Goal: Task Accomplishment & Management: Manage account settings

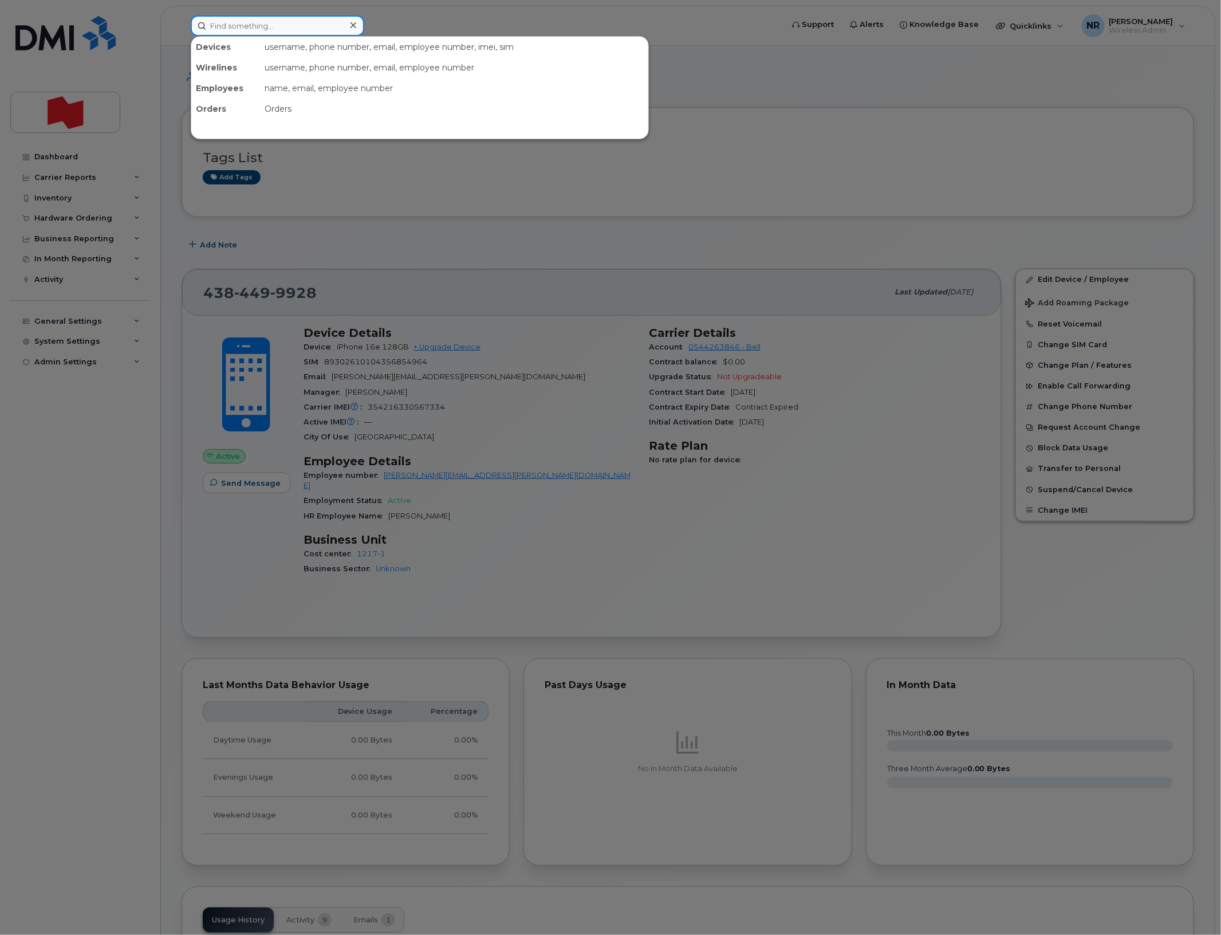
click at [298, 23] on input at bounding box center [278, 25] width 174 height 21
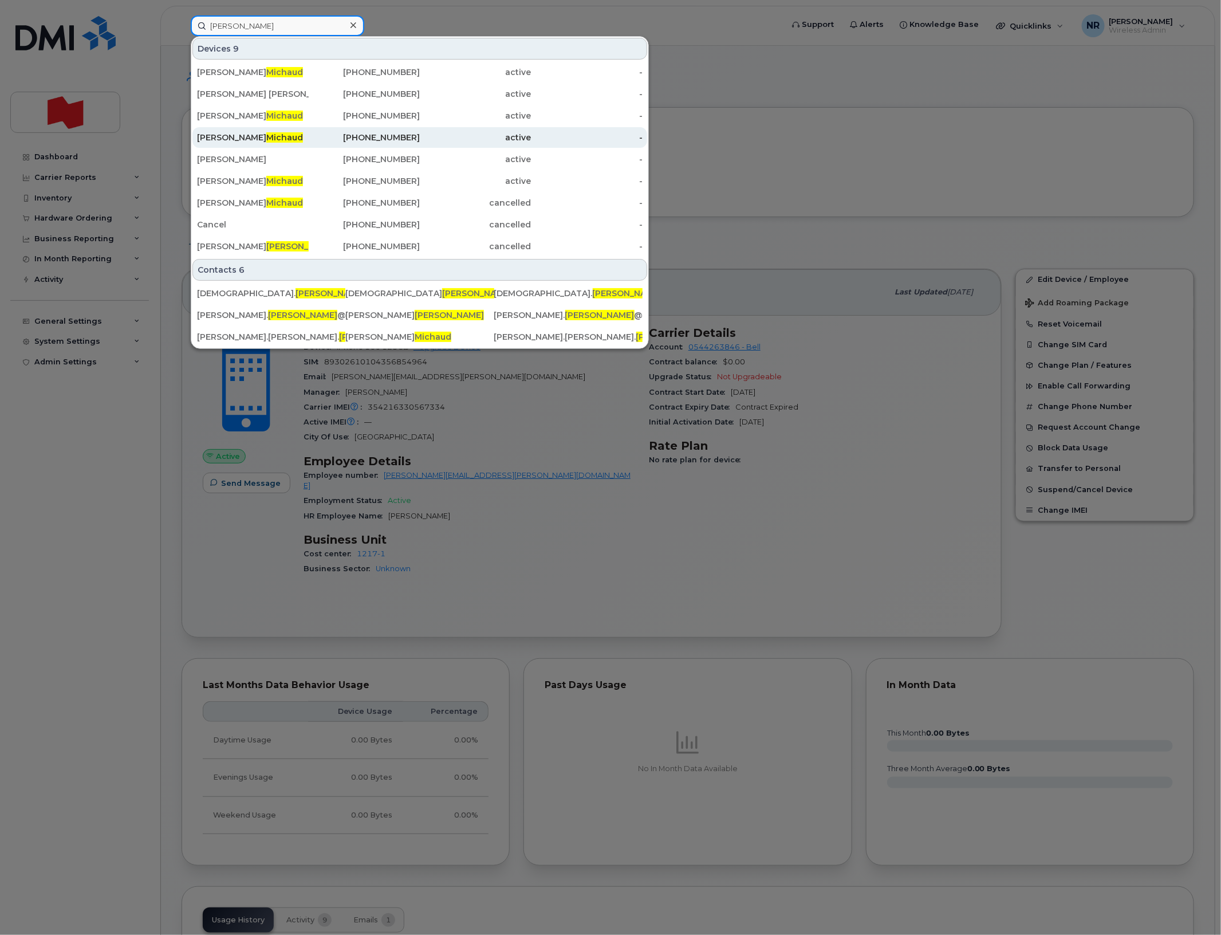
type input "michaud"
drag, startPoint x: 233, startPoint y: 138, endPoint x: 852, endPoint y: 129, distance: 619.2
click at [233, 138] on div "Emma Paola Michaud" at bounding box center [253, 137] width 112 height 11
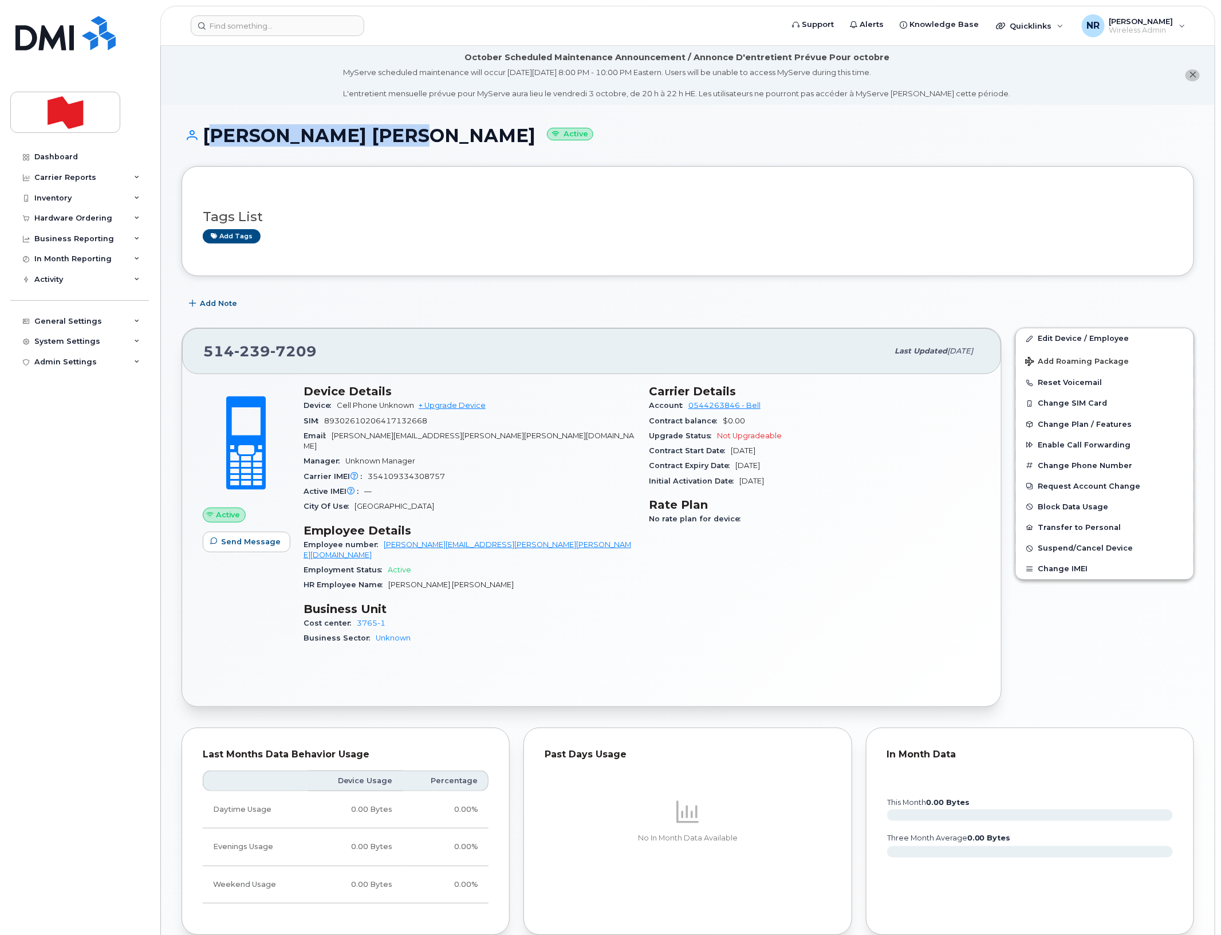
drag, startPoint x: 205, startPoint y: 132, endPoint x: 413, endPoint y: 132, distance: 208.5
click at [413, 132] on h1 "Emma Paola Michaud Active" at bounding box center [688, 135] width 1013 height 20
copy h1 "Emma Paola Michaud"
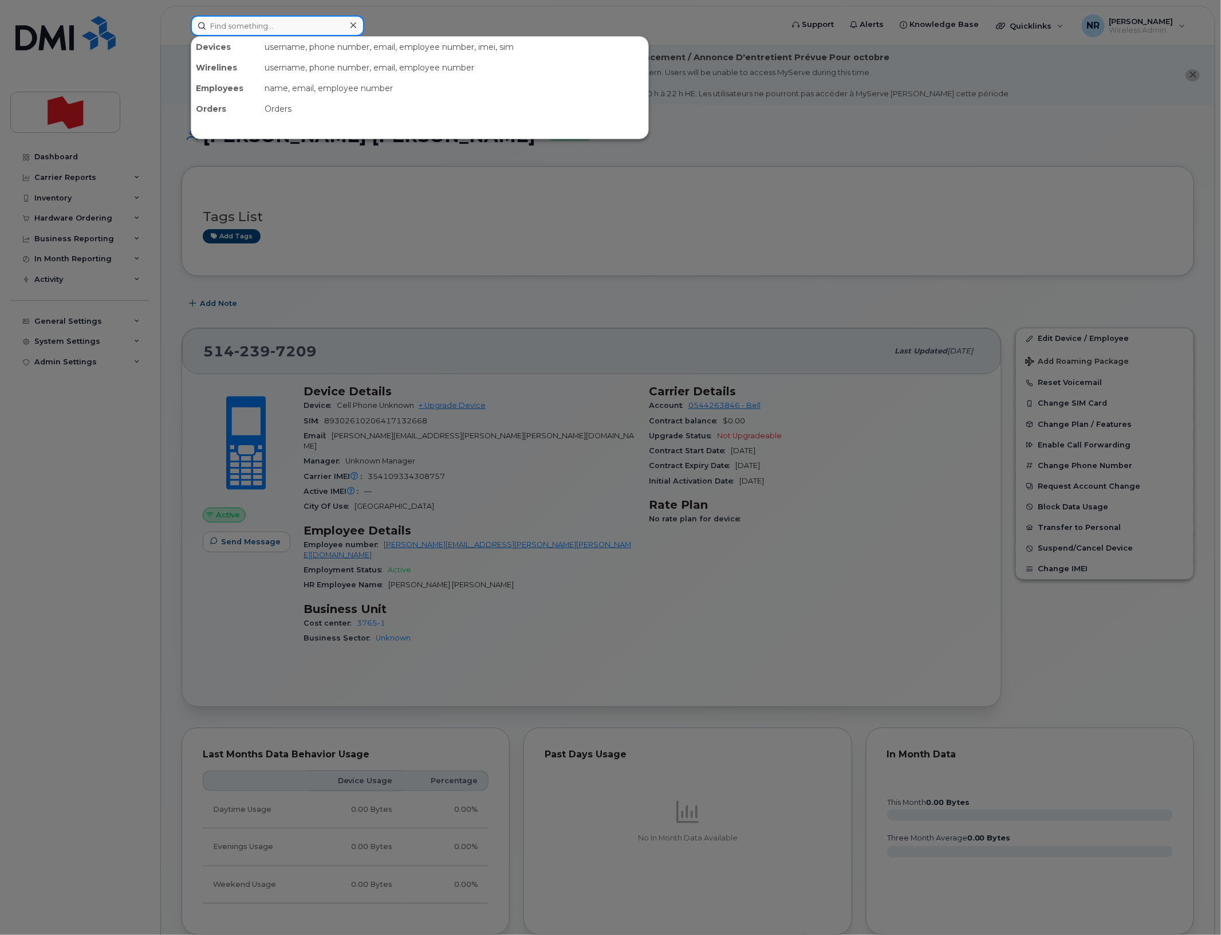
click at [311, 26] on input at bounding box center [278, 25] width 174 height 21
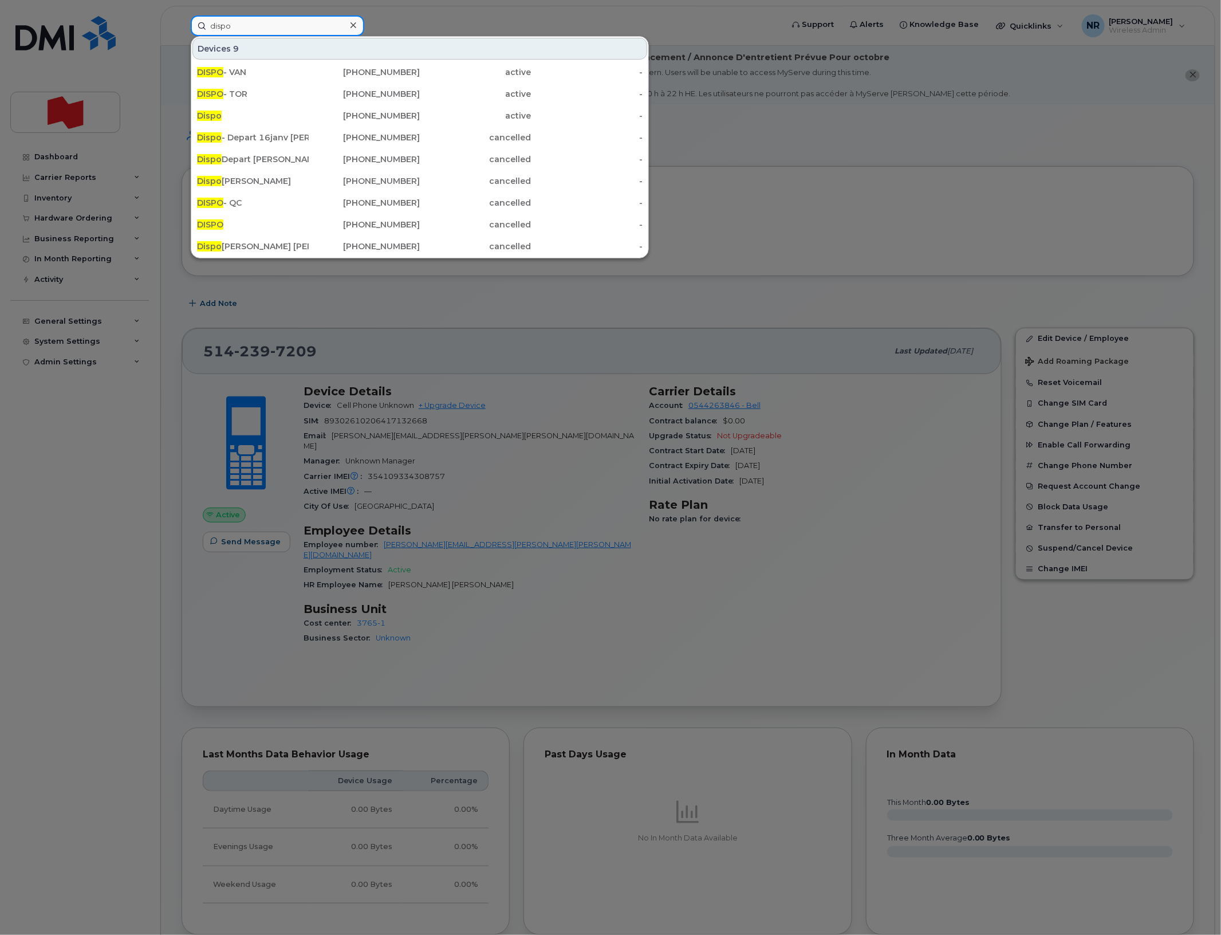
drag, startPoint x: 243, startPoint y: 30, endPoint x: 186, endPoint y: 29, distance: 57.3
click at [186, 29] on div "dispo Devices 9 DISPO - VAN 236-662-7179 active - DISPO - TOR 416-527-3513 acti…" at bounding box center [483, 25] width 602 height 21
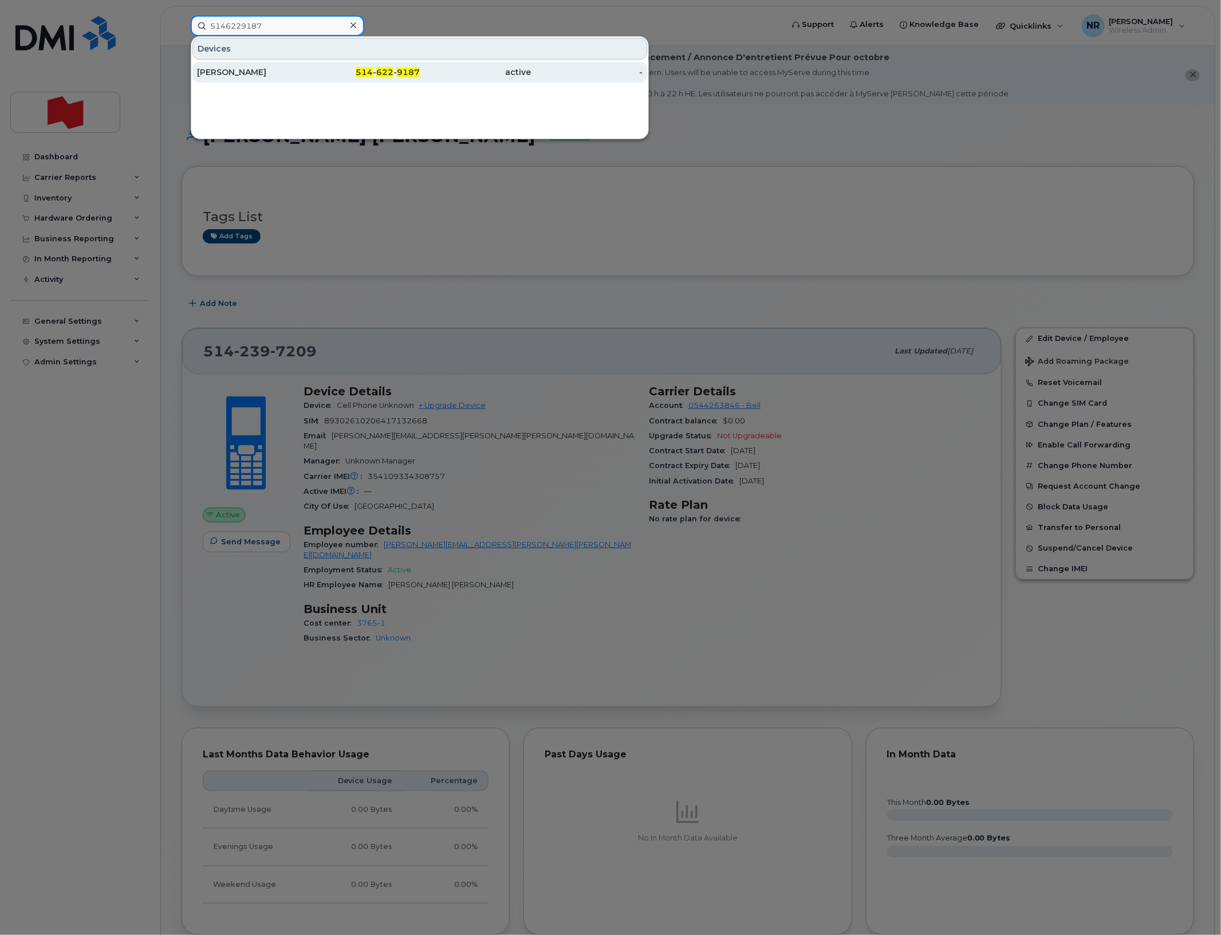
type input "5146229187"
click at [206, 75] on div "Thomas Bolland" at bounding box center [253, 71] width 112 height 11
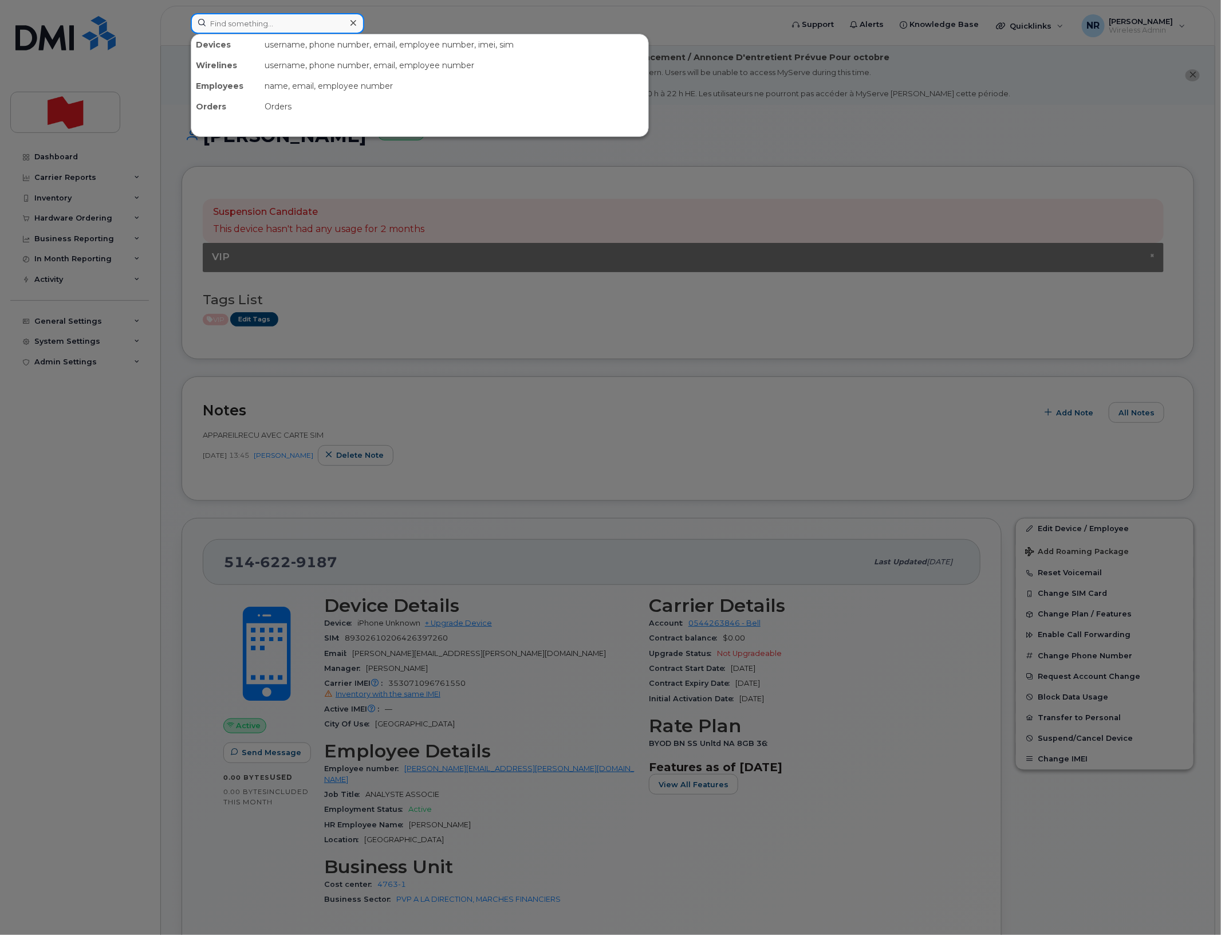
click at [307, 26] on input at bounding box center [278, 23] width 174 height 21
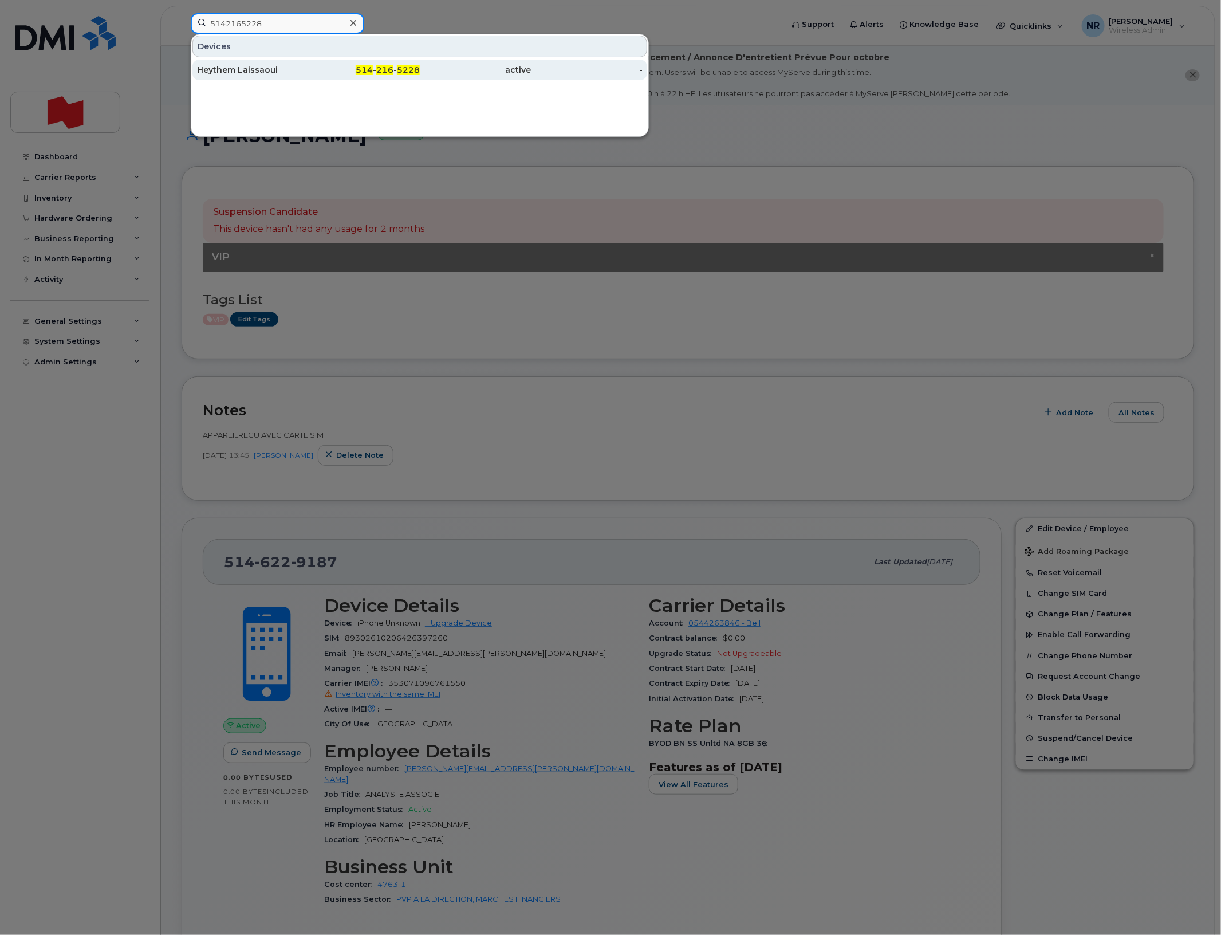
type input "5142165228"
click at [247, 70] on div "Heythem Laissaoui" at bounding box center [253, 69] width 112 height 11
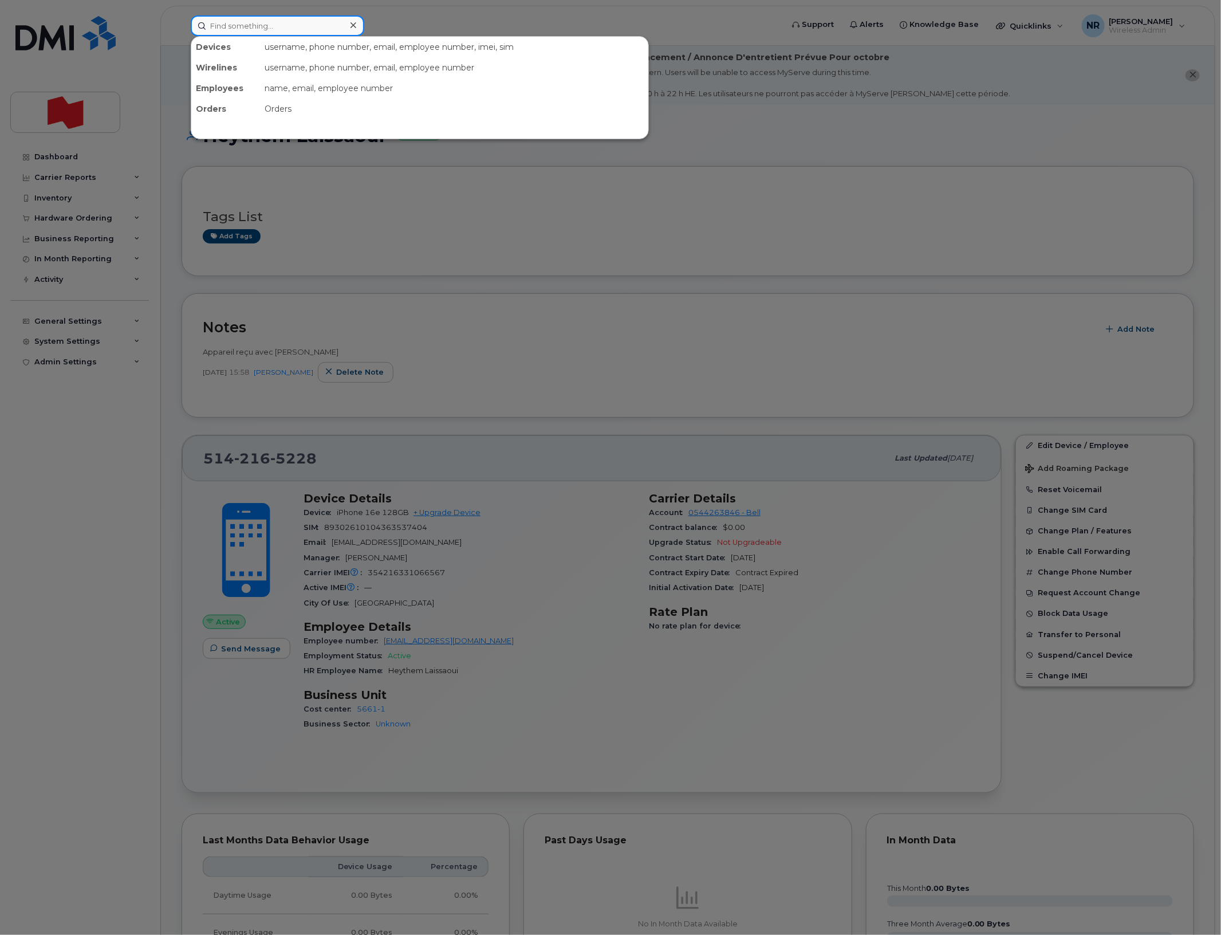
click at [243, 27] on input at bounding box center [278, 25] width 174 height 21
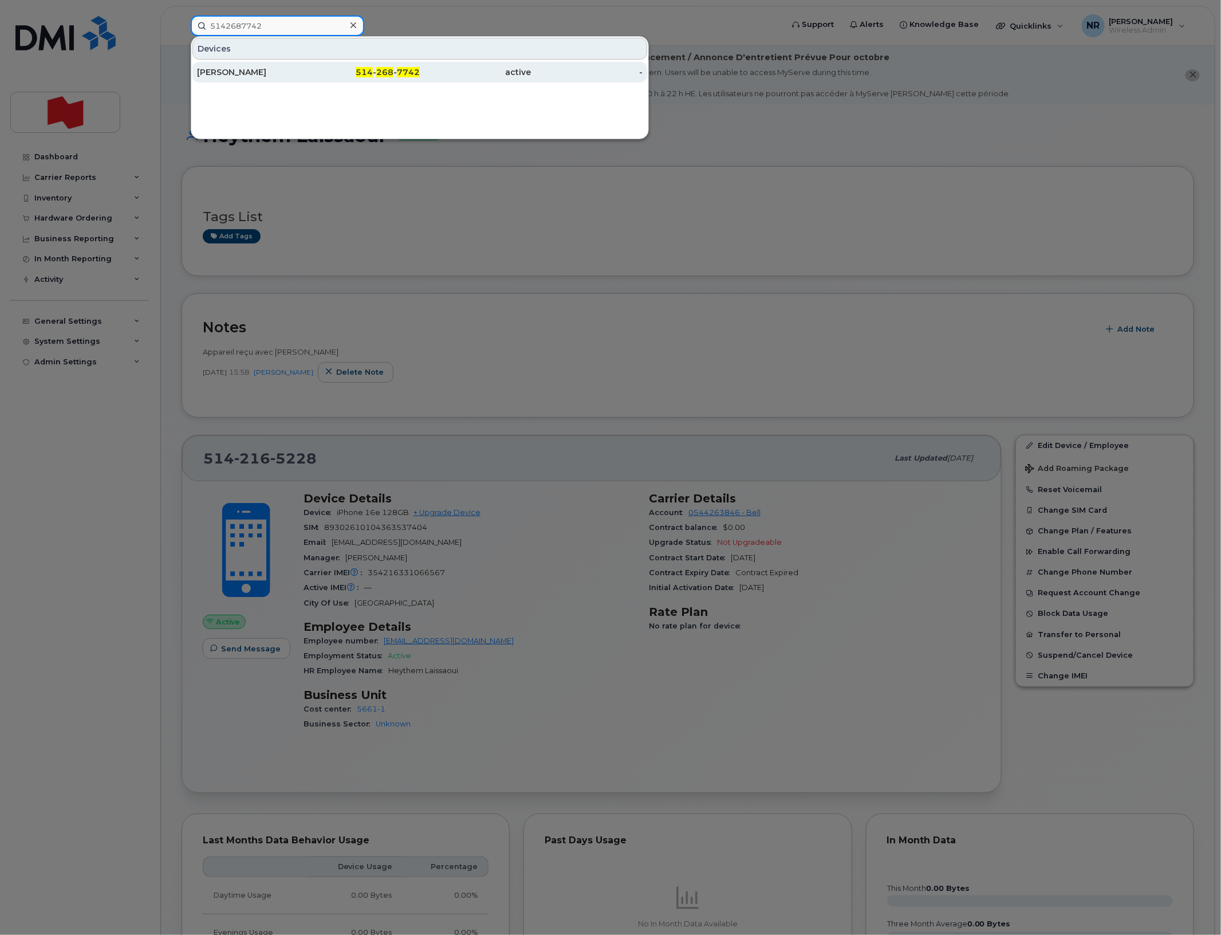
type input "5142687742"
click at [224, 73] on div "Samuil Stoychev" at bounding box center [253, 71] width 112 height 11
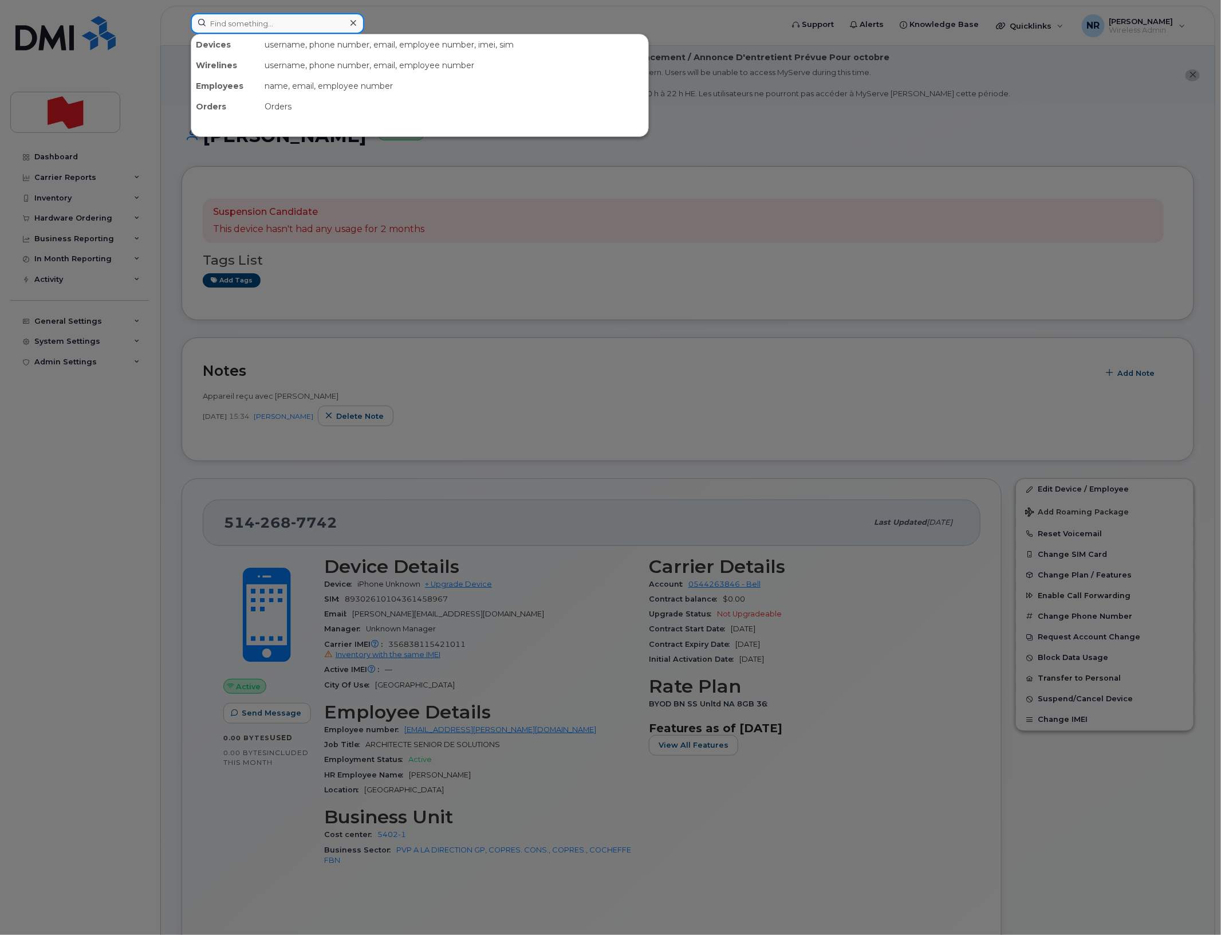
click at [222, 22] on input at bounding box center [278, 23] width 174 height 21
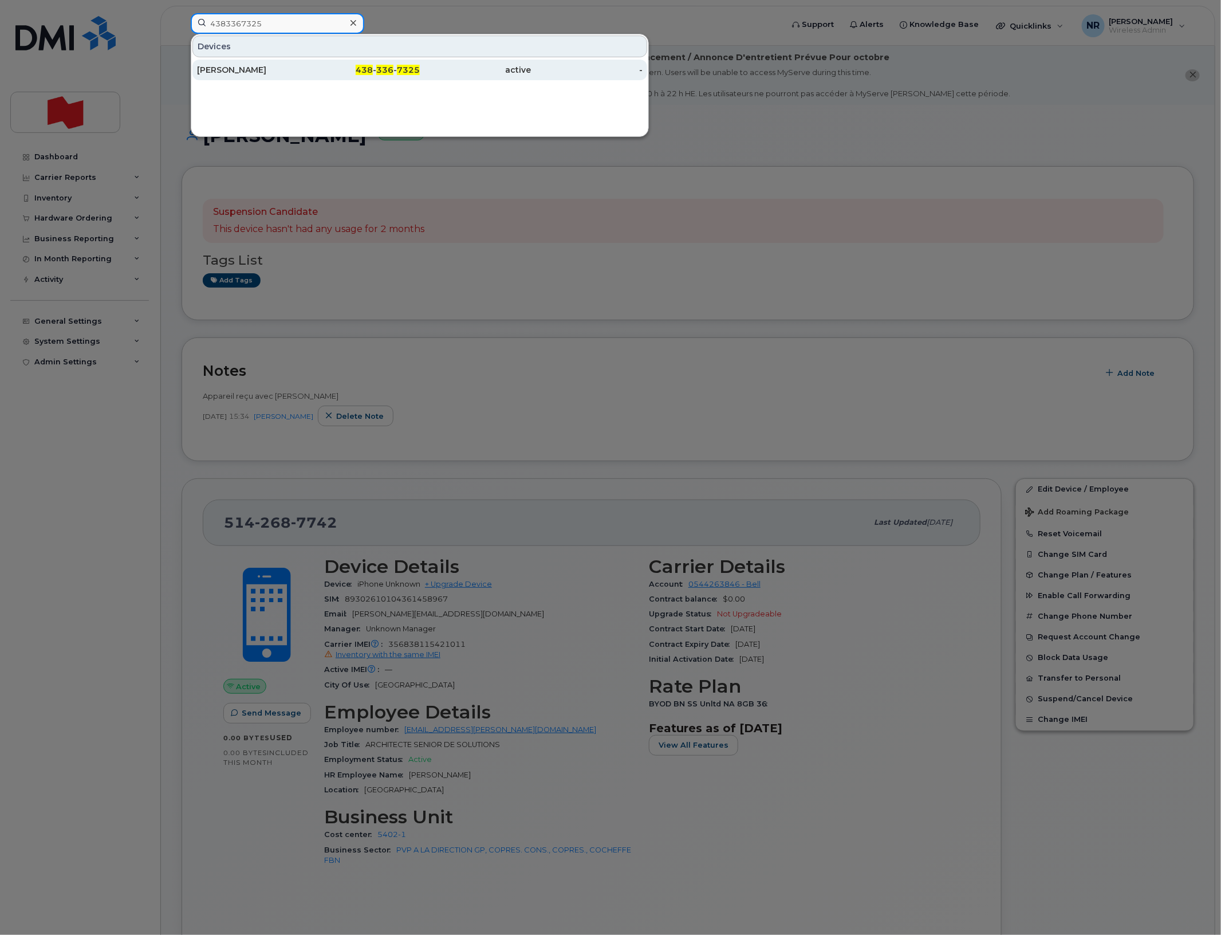
type input "4383367325"
drag, startPoint x: 227, startPoint y: 73, endPoint x: 460, endPoint y: 73, distance: 232.5
click at [227, 73] on div "Leopold Levesque" at bounding box center [253, 69] width 112 height 11
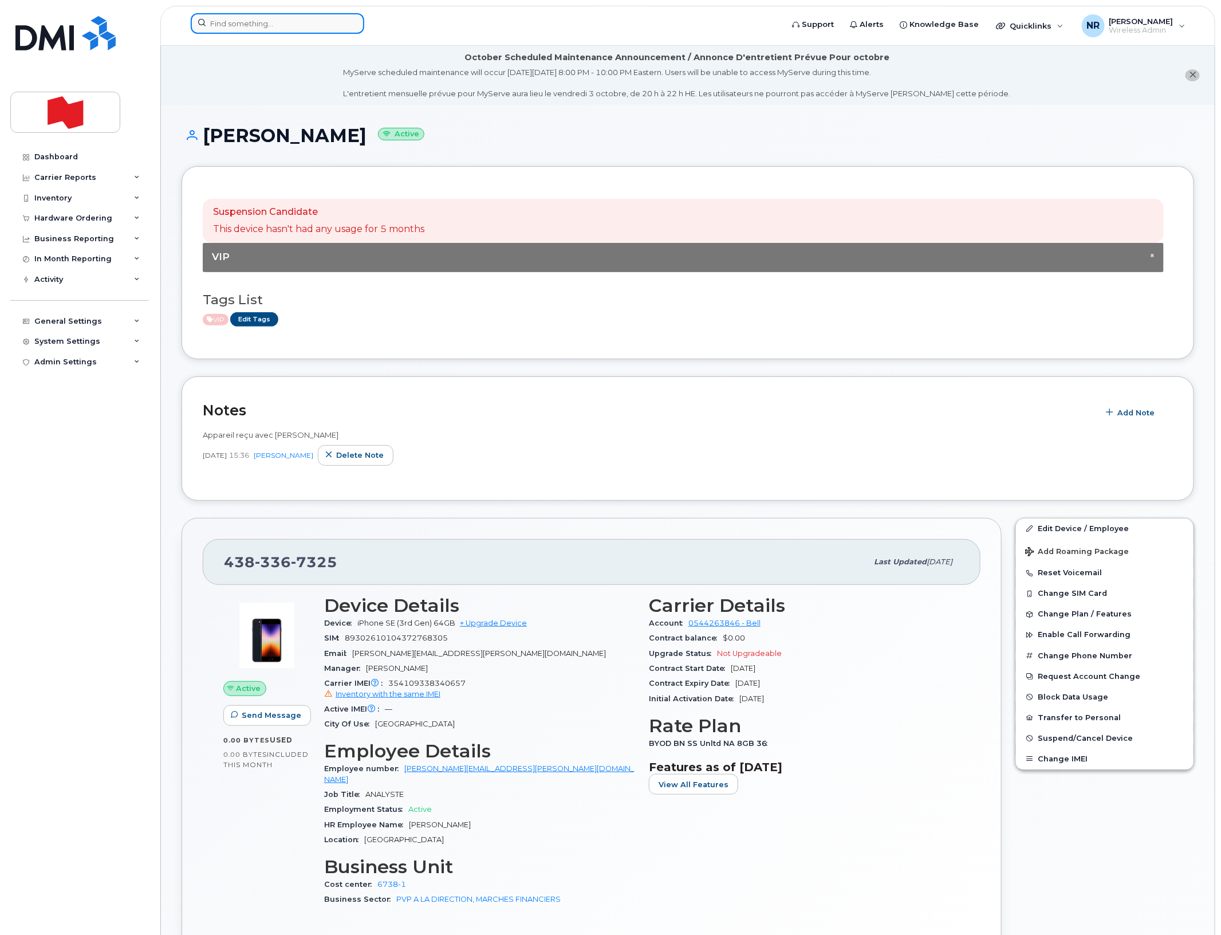
click at [285, 23] on input at bounding box center [278, 23] width 174 height 21
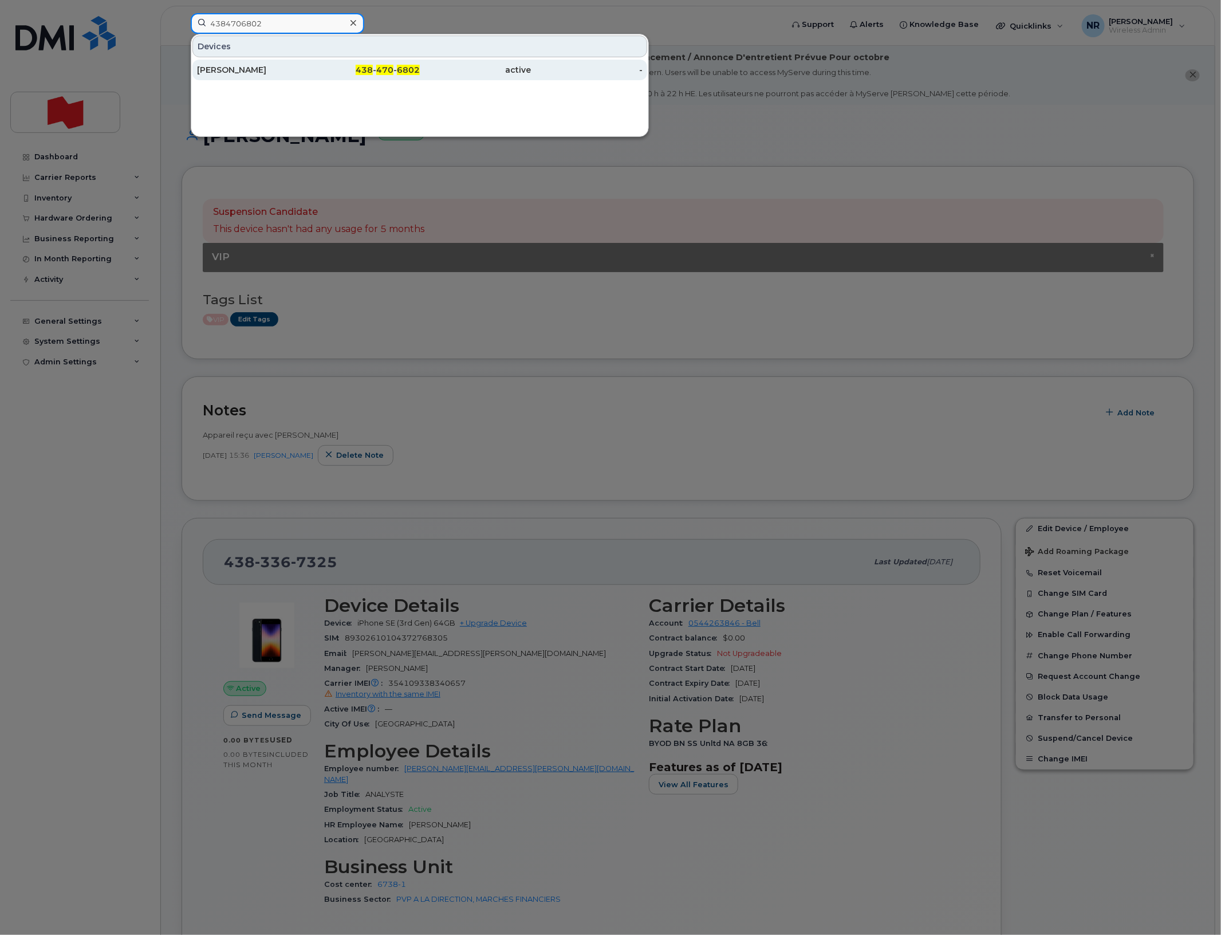
type input "4384706802"
click at [225, 74] on div "Justin Rozon" at bounding box center [253, 69] width 112 height 11
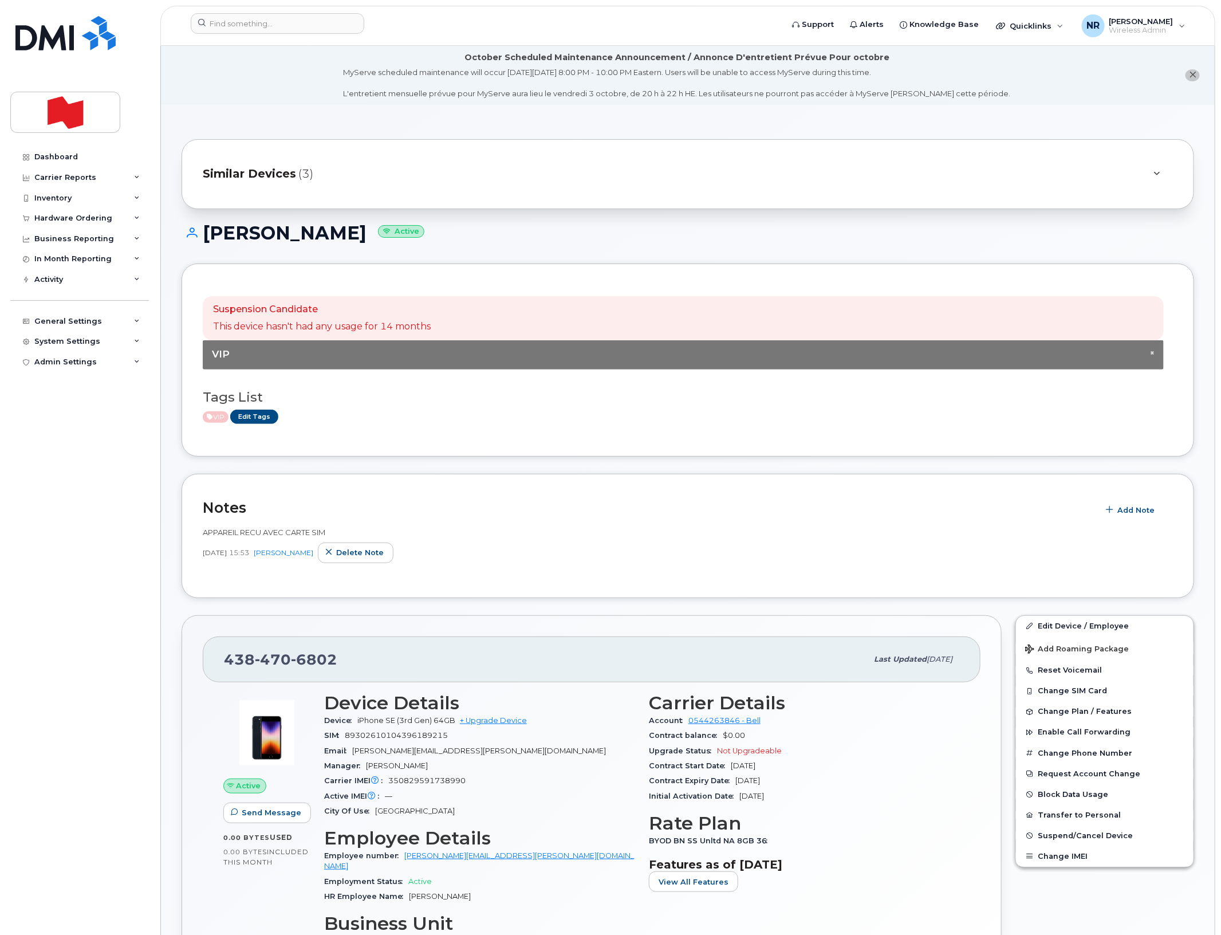
click at [262, 175] on span "Similar Devices" at bounding box center [249, 174] width 93 height 17
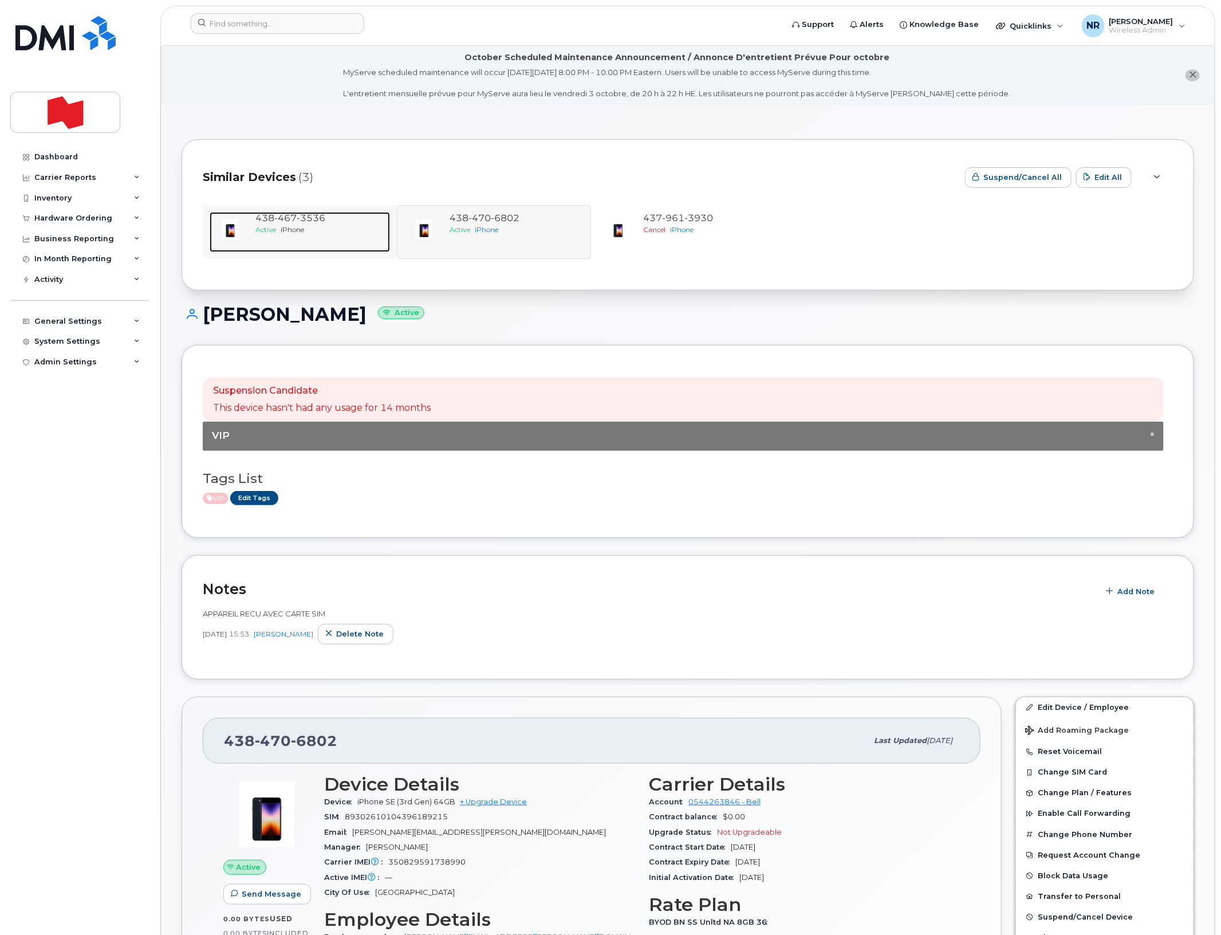
click at [301, 227] on span "iPhone" at bounding box center [292, 229] width 23 height 9
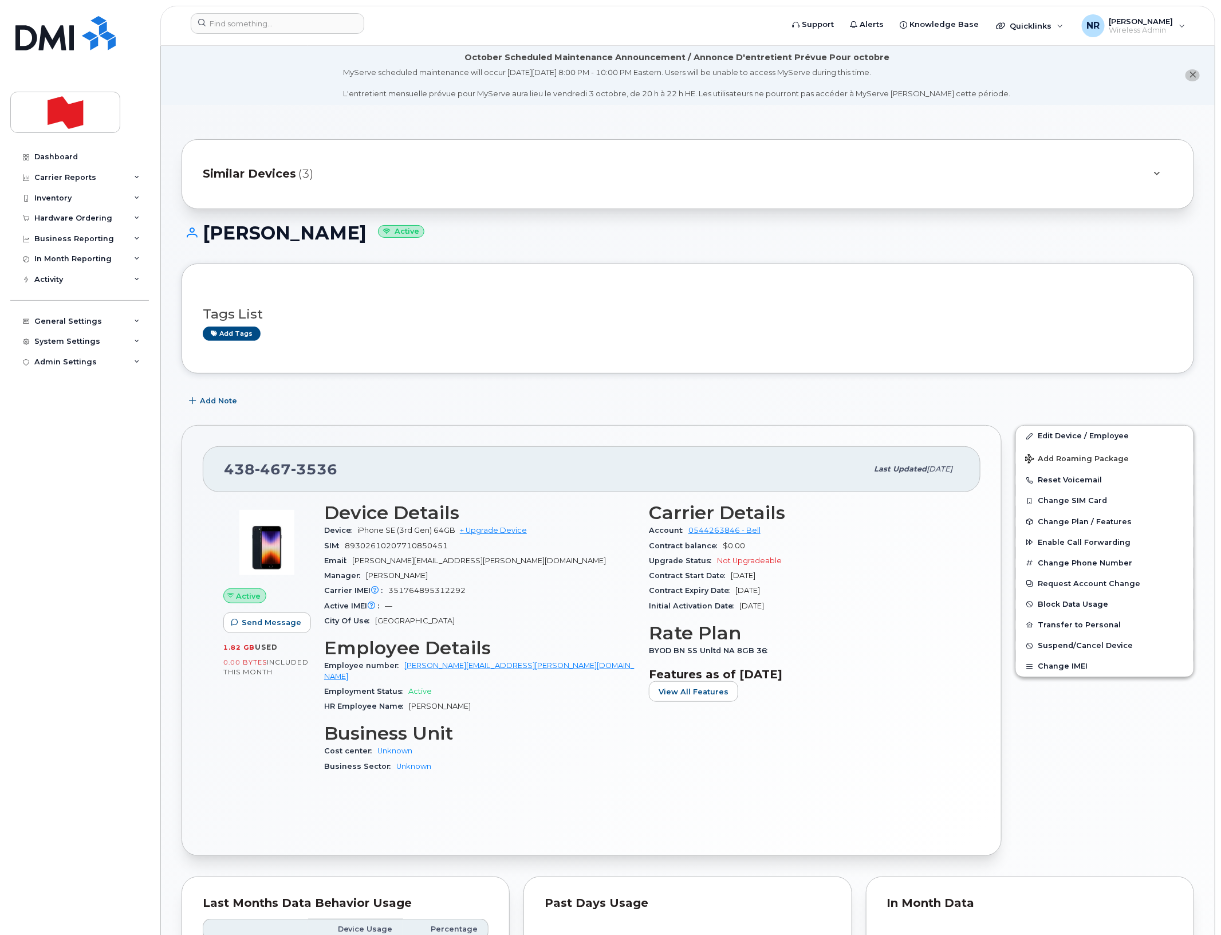
click at [290, 179] on span "Similar Devices" at bounding box center [249, 174] width 93 height 17
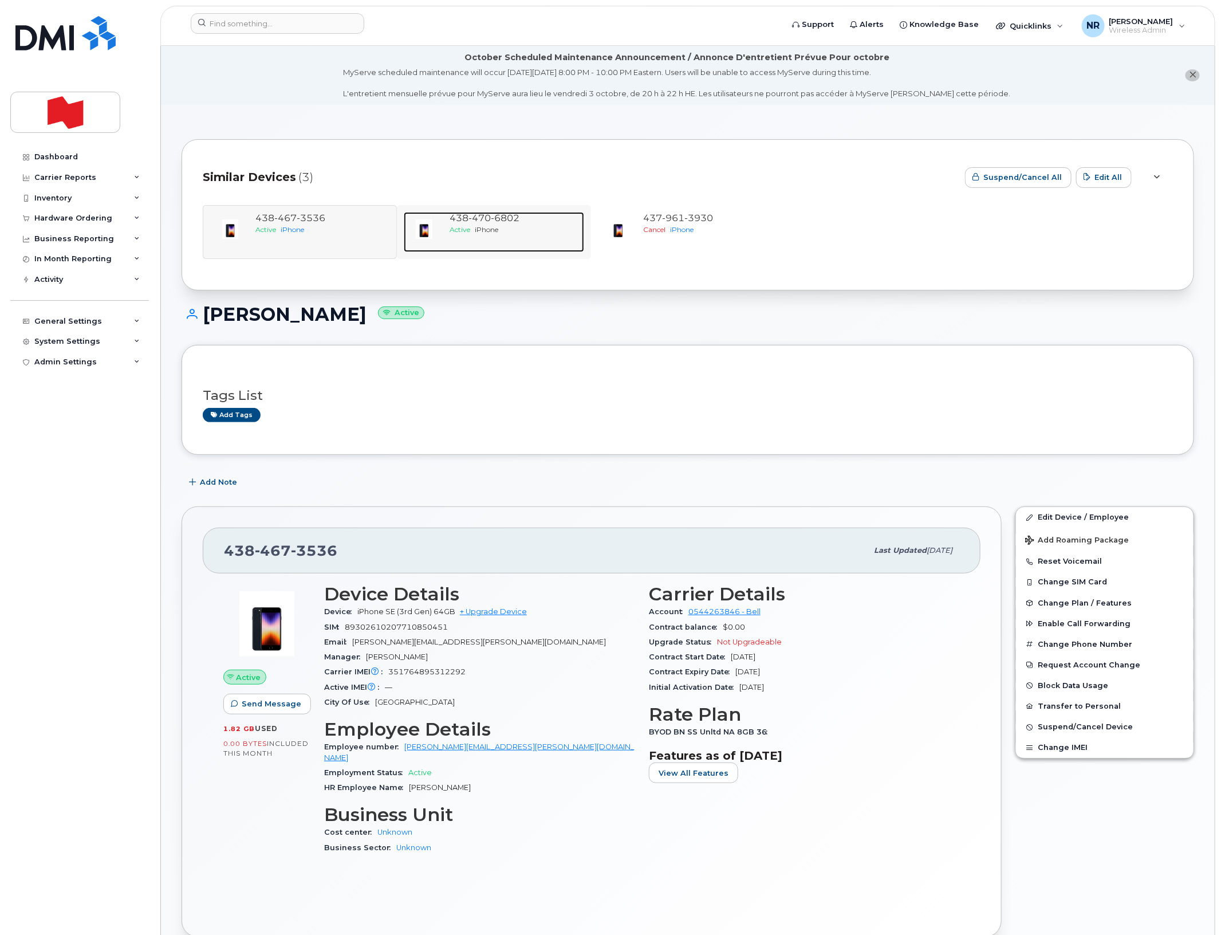
click at [462, 223] on div "[PHONE_NUMBER]" at bounding box center [515, 218] width 130 height 13
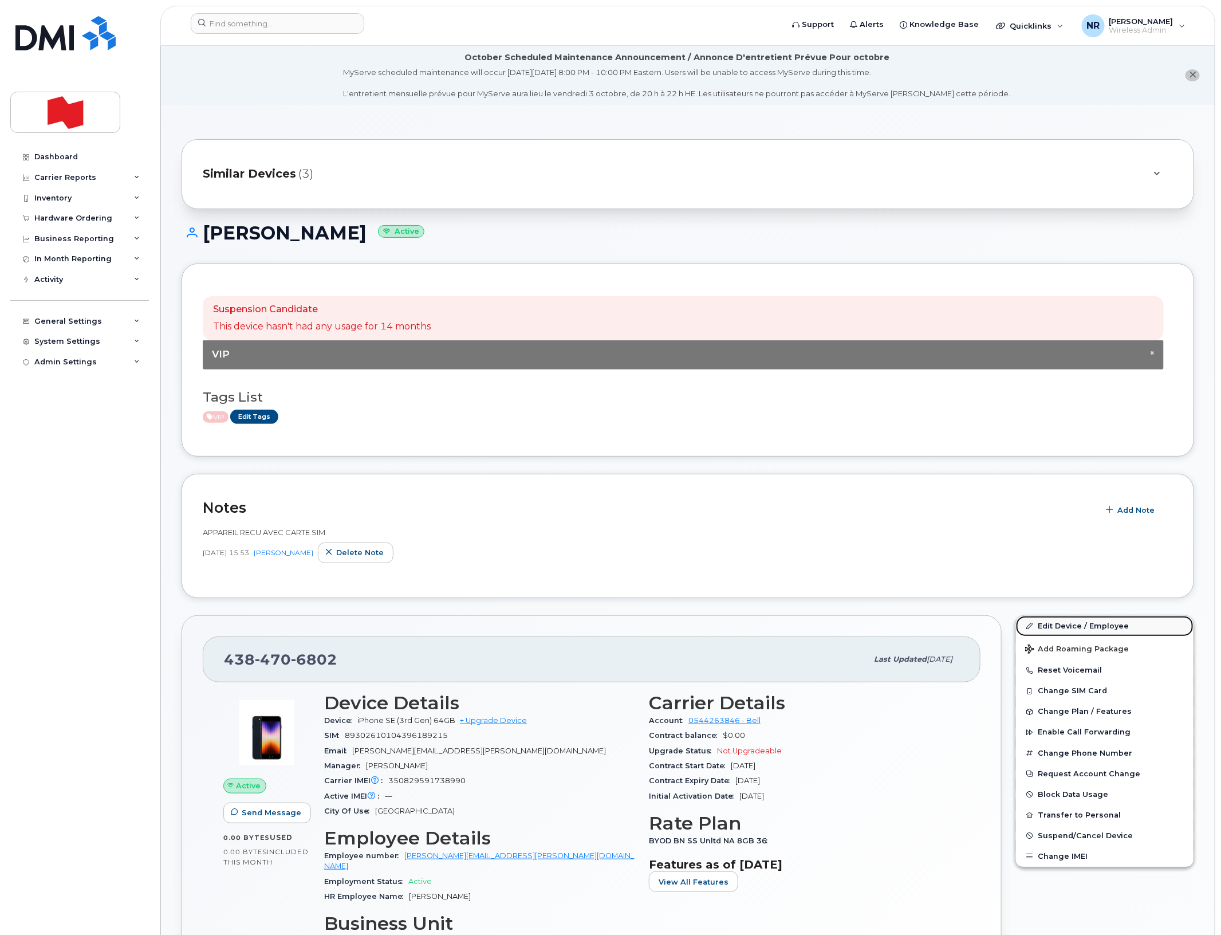
click at [1085, 625] on link "Edit Device / Employee" at bounding box center [1105, 626] width 178 height 21
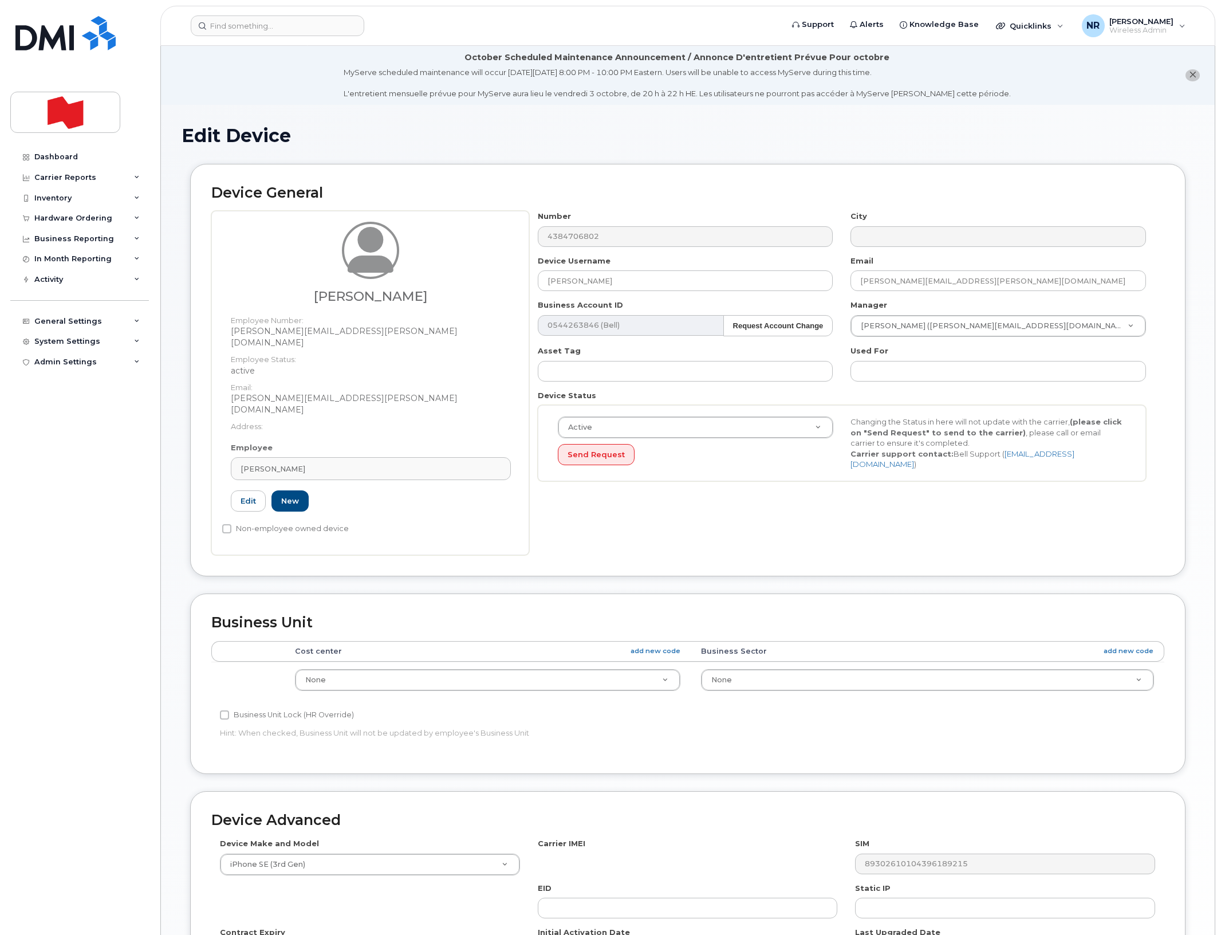
select select "29657619"
click at [472, 463] on div "[PERSON_NAME]" at bounding box center [371, 468] width 261 height 11
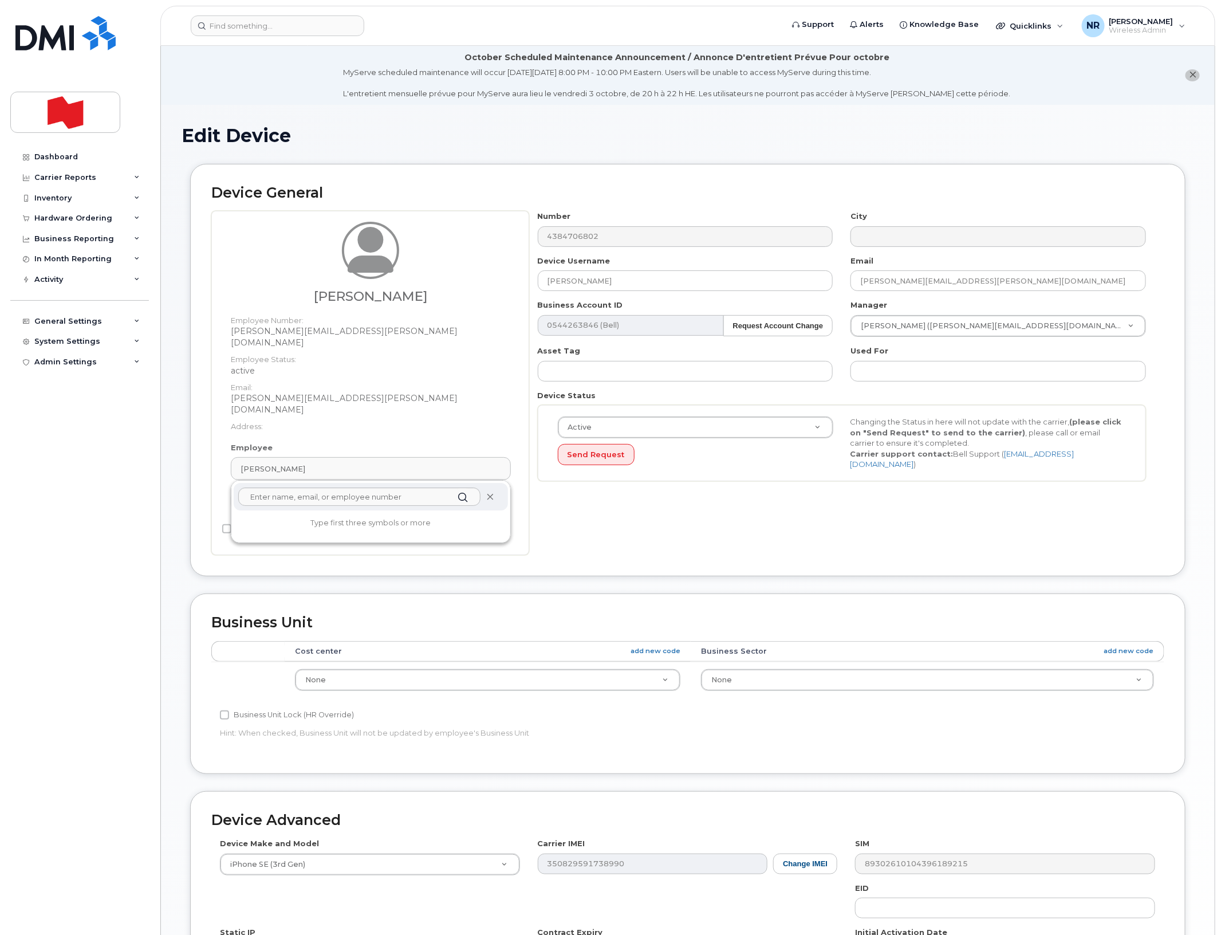
click at [490, 493] on icon at bounding box center [489, 496] width 7 height 7
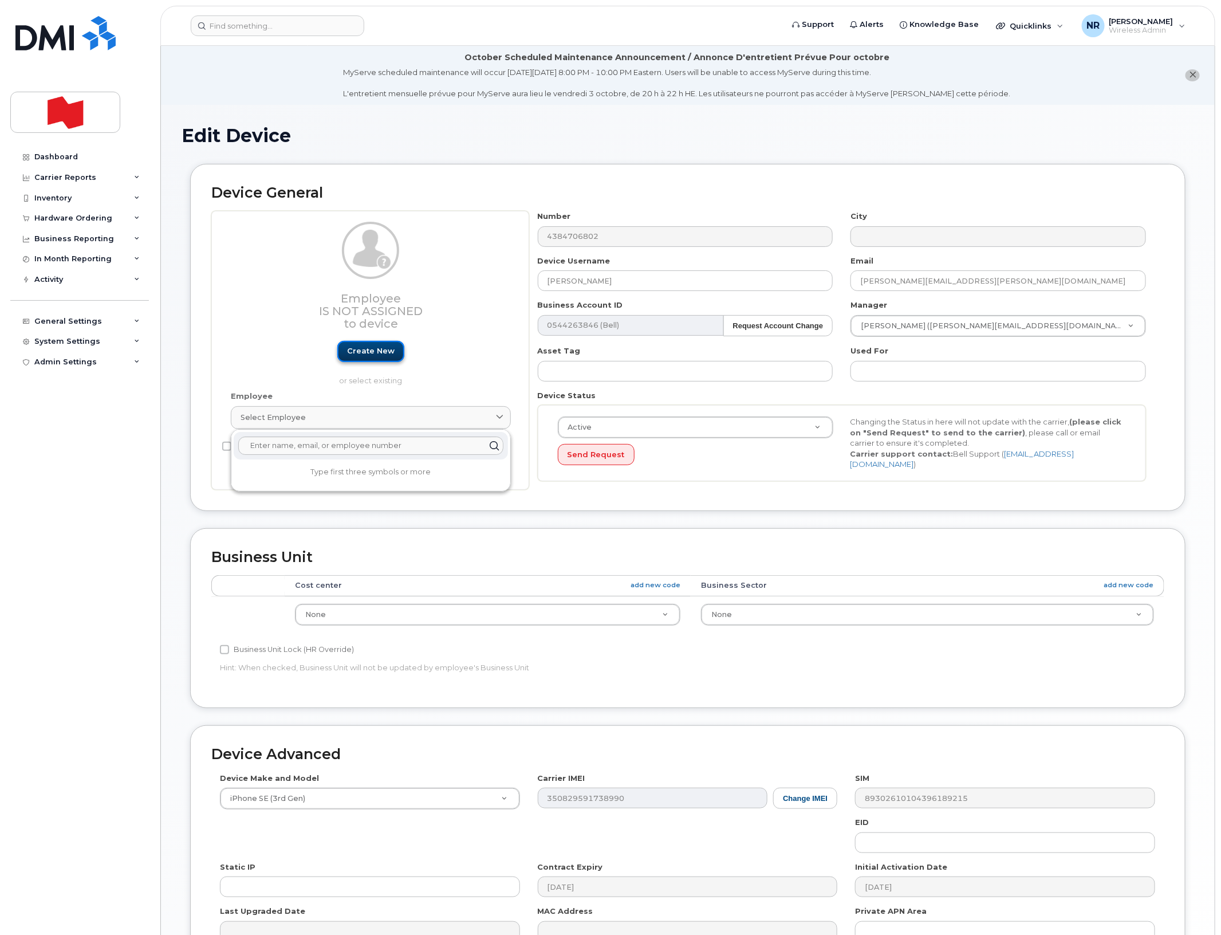
click at [373, 348] on link "Create new" at bounding box center [370, 351] width 67 height 21
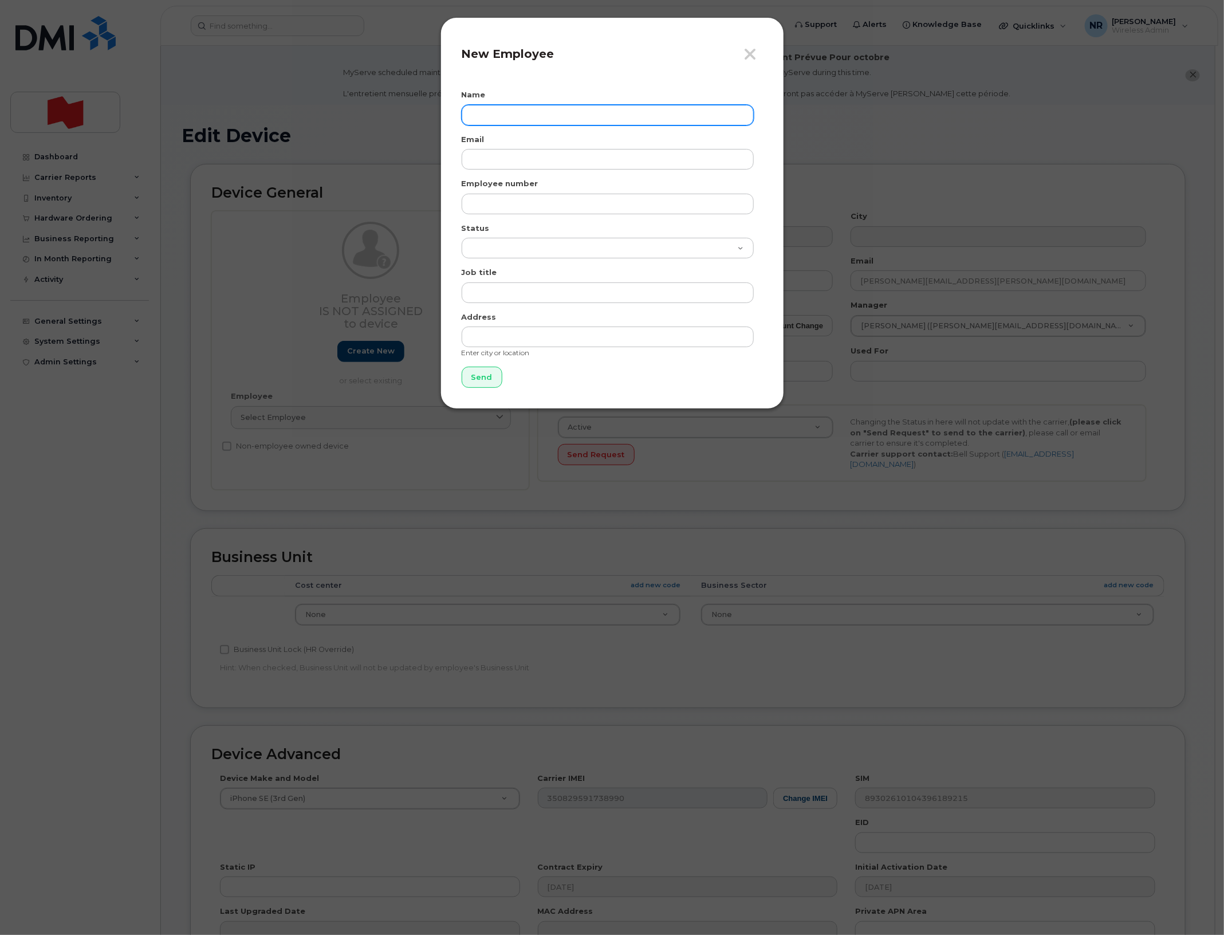
click at [511, 109] on input "text" at bounding box center [608, 115] width 292 height 21
type input "[PERSON_NAME]"
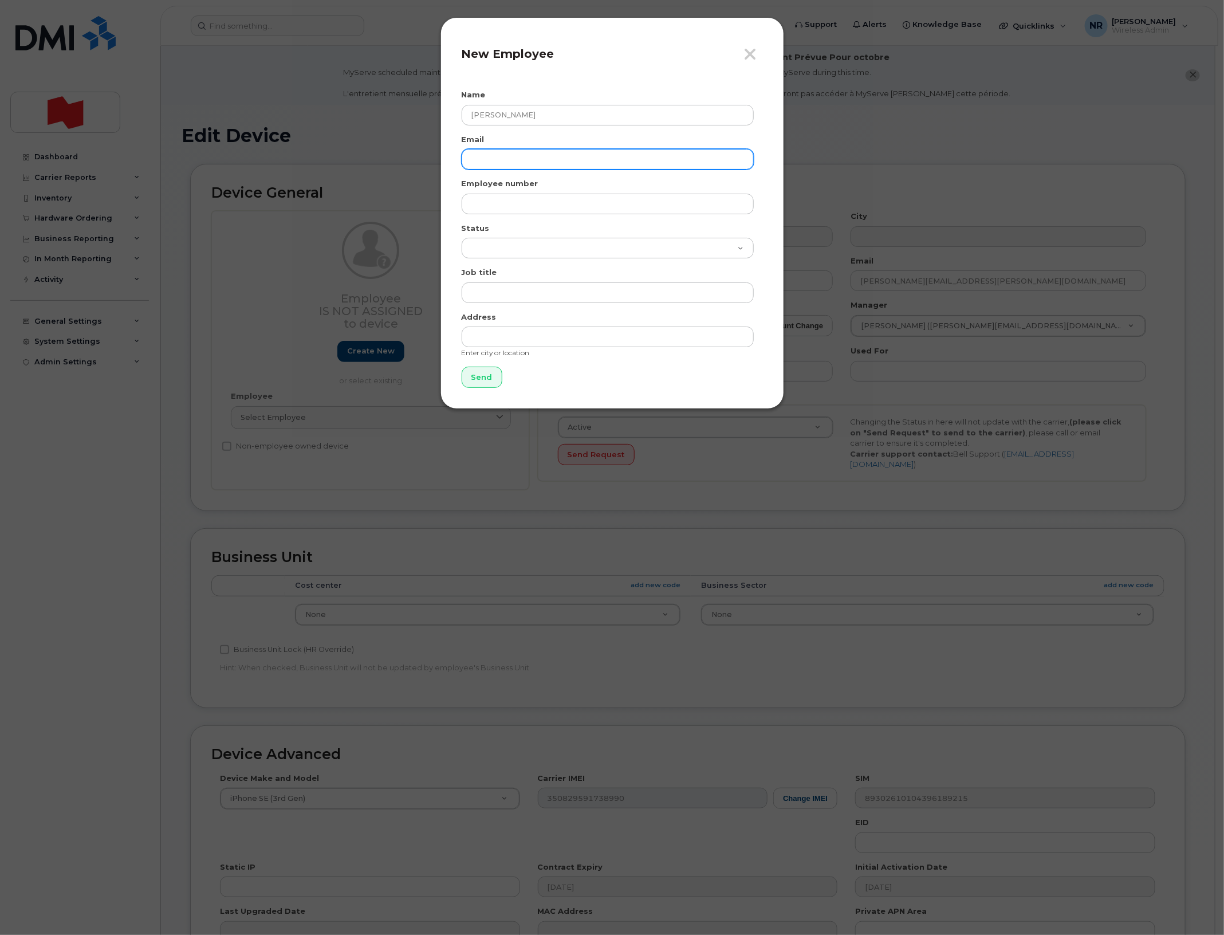
click at [515, 151] on input "email" at bounding box center [608, 159] width 292 height 21
paste input "[EMAIL_ADDRESS][PERSON_NAME][DOMAIN_NAME]"
type input "[EMAIL_ADDRESS][PERSON_NAME][DOMAIN_NAME]"
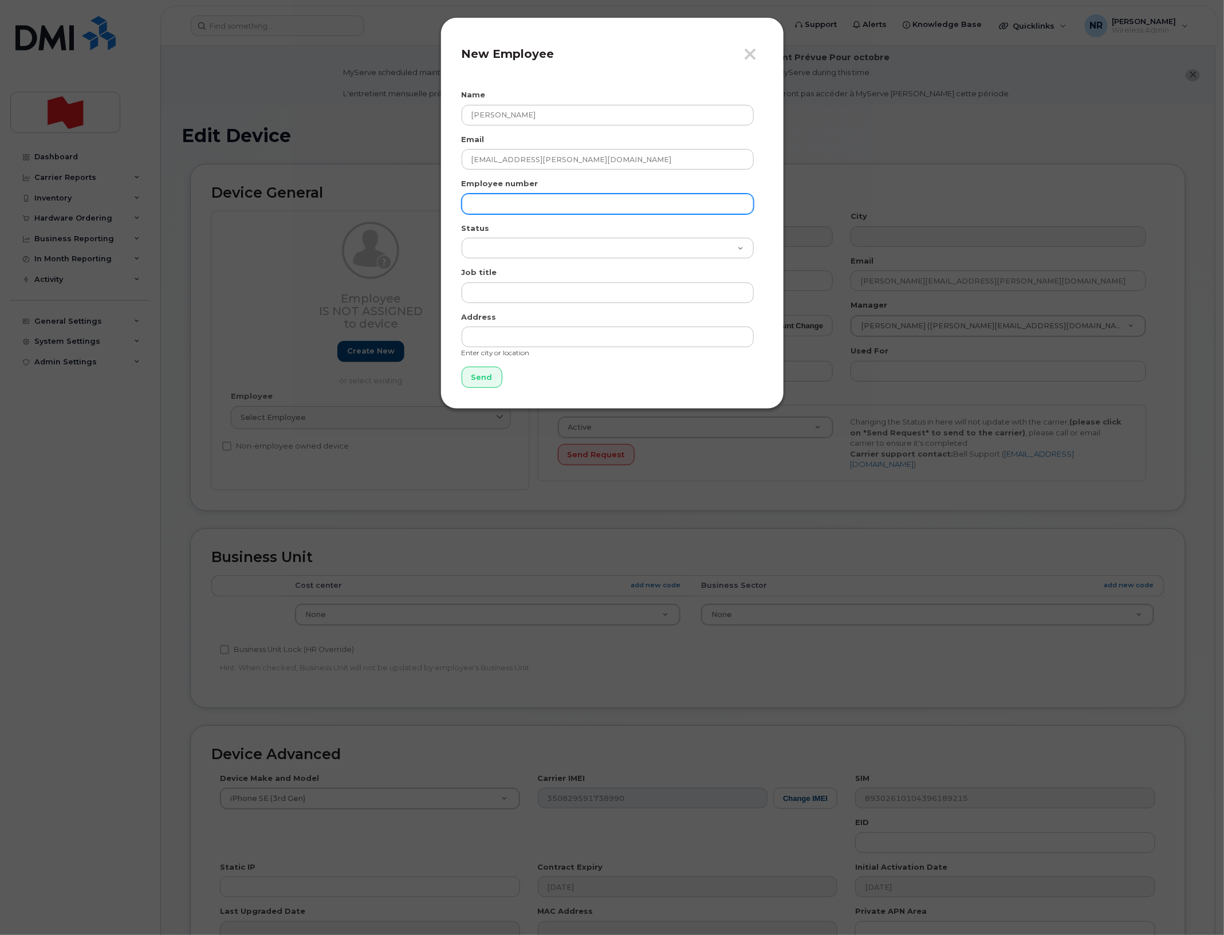
click at [572, 196] on input "text" at bounding box center [608, 204] width 292 height 21
paste input "[EMAIL_ADDRESS][PERSON_NAME][DOMAIN_NAME]"
type input "[EMAIL_ADDRESS][PERSON_NAME][DOMAIN_NAME]"
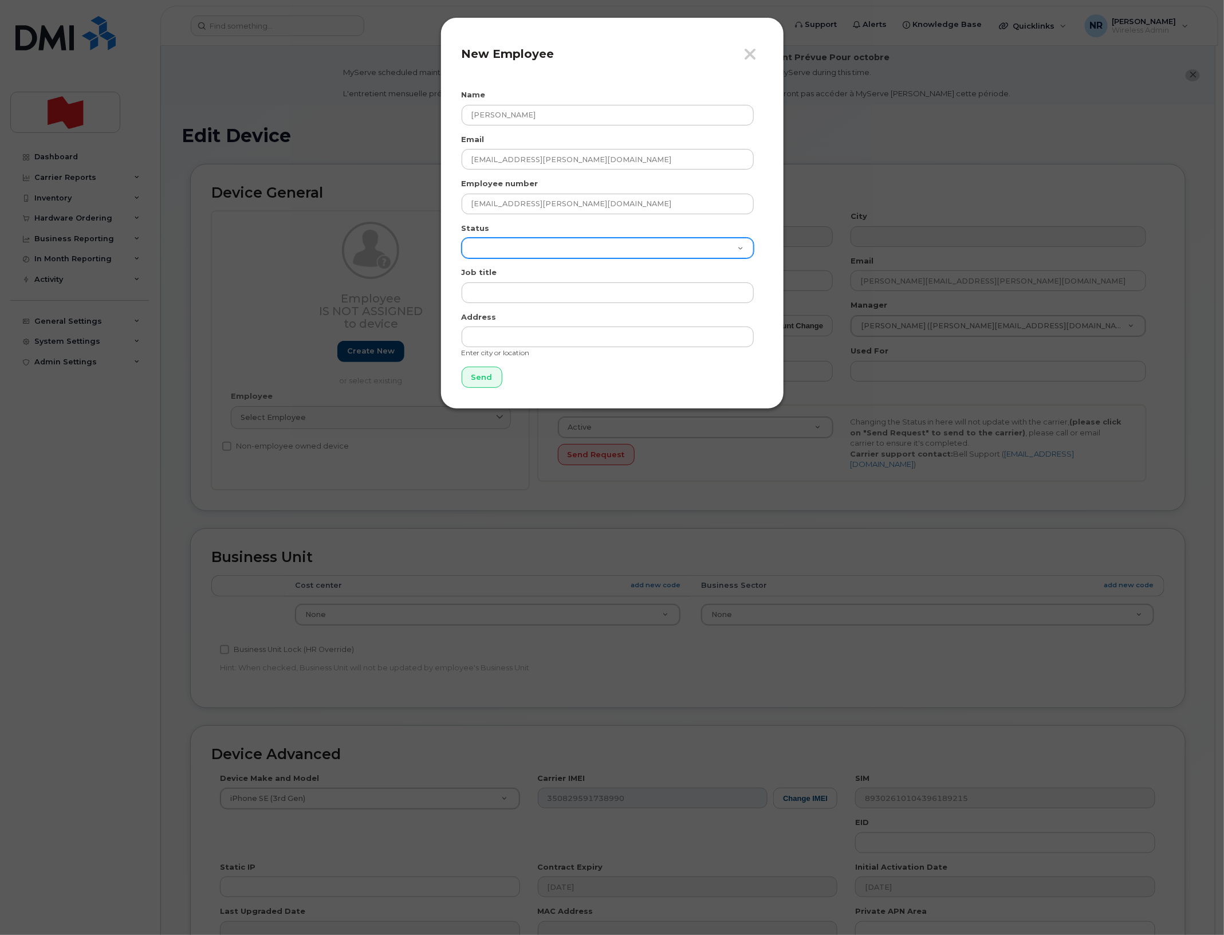
click at [496, 246] on select "Active On-Leave Long Term Short Term Maternity Leave Temp Layoff Inactive" at bounding box center [608, 248] width 292 height 21
select select "active"
click at [462, 238] on select "Active On-Leave Long Term Short Term Maternity Leave Temp Layoff Inactive" at bounding box center [608, 248] width 292 height 21
click at [477, 376] on input "Send" at bounding box center [482, 377] width 41 height 21
type input "Send"
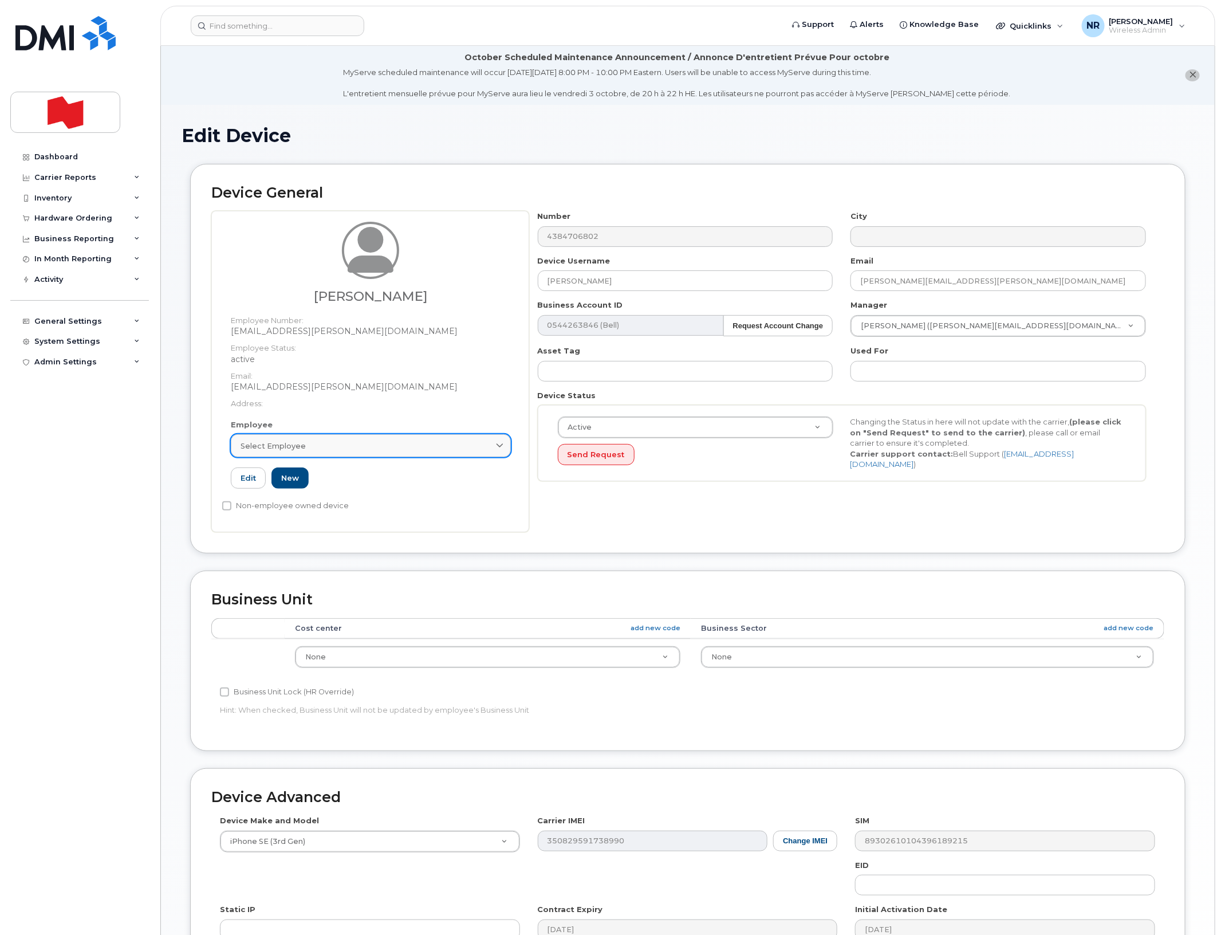
click at [278, 450] on span "Select employee" at bounding box center [273, 445] width 65 height 11
paste input "emma.michaud@bnc.ca"
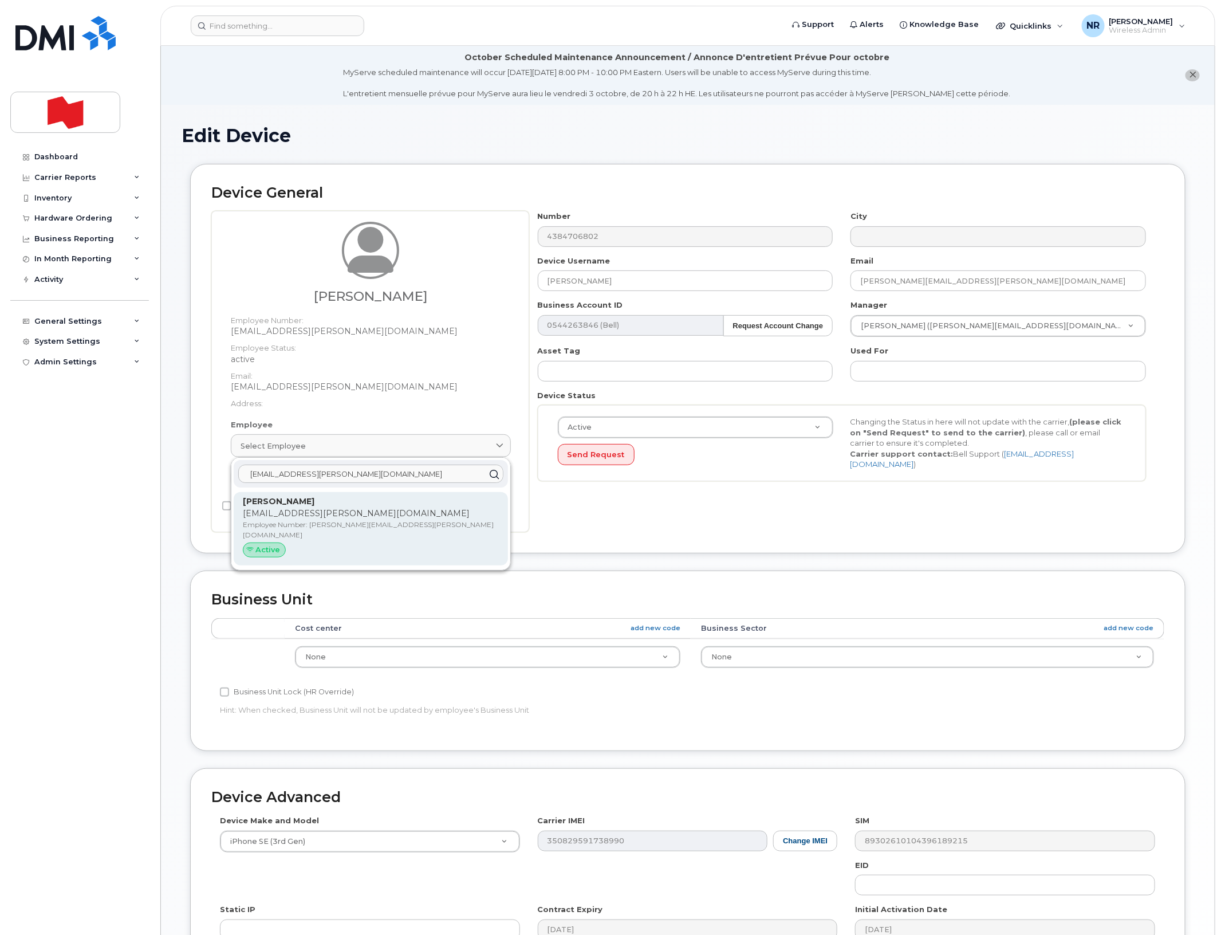
type input "emma.michaud@bnc.ca"
click at [273, 519] on p "emma.michaud@bnc.ca" at bounding box center [371, 513] width 256 height 12
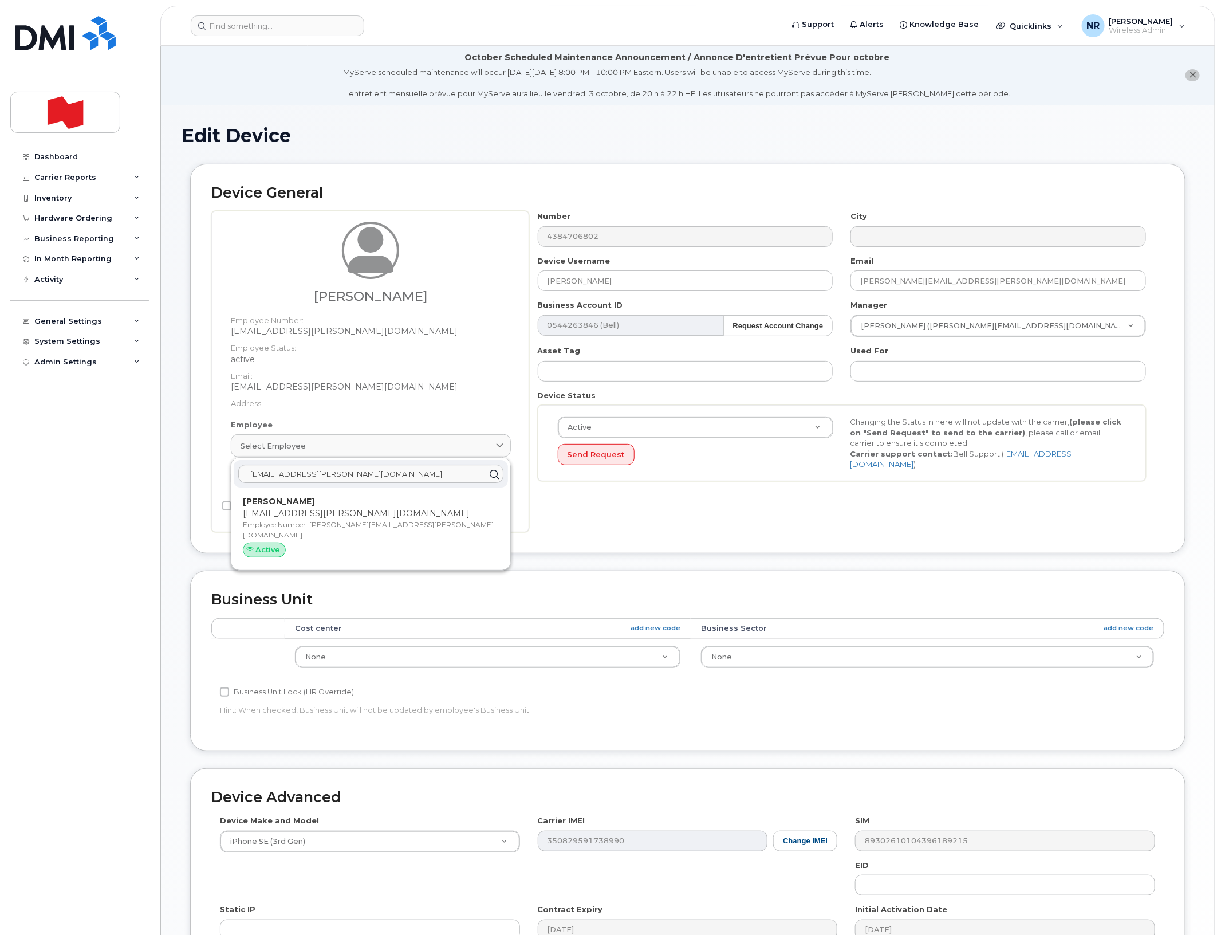
type input "emma.michaud@bnc.ca"
type input "Emma Michaud"
type input "emma.michaud@bnc.ca"
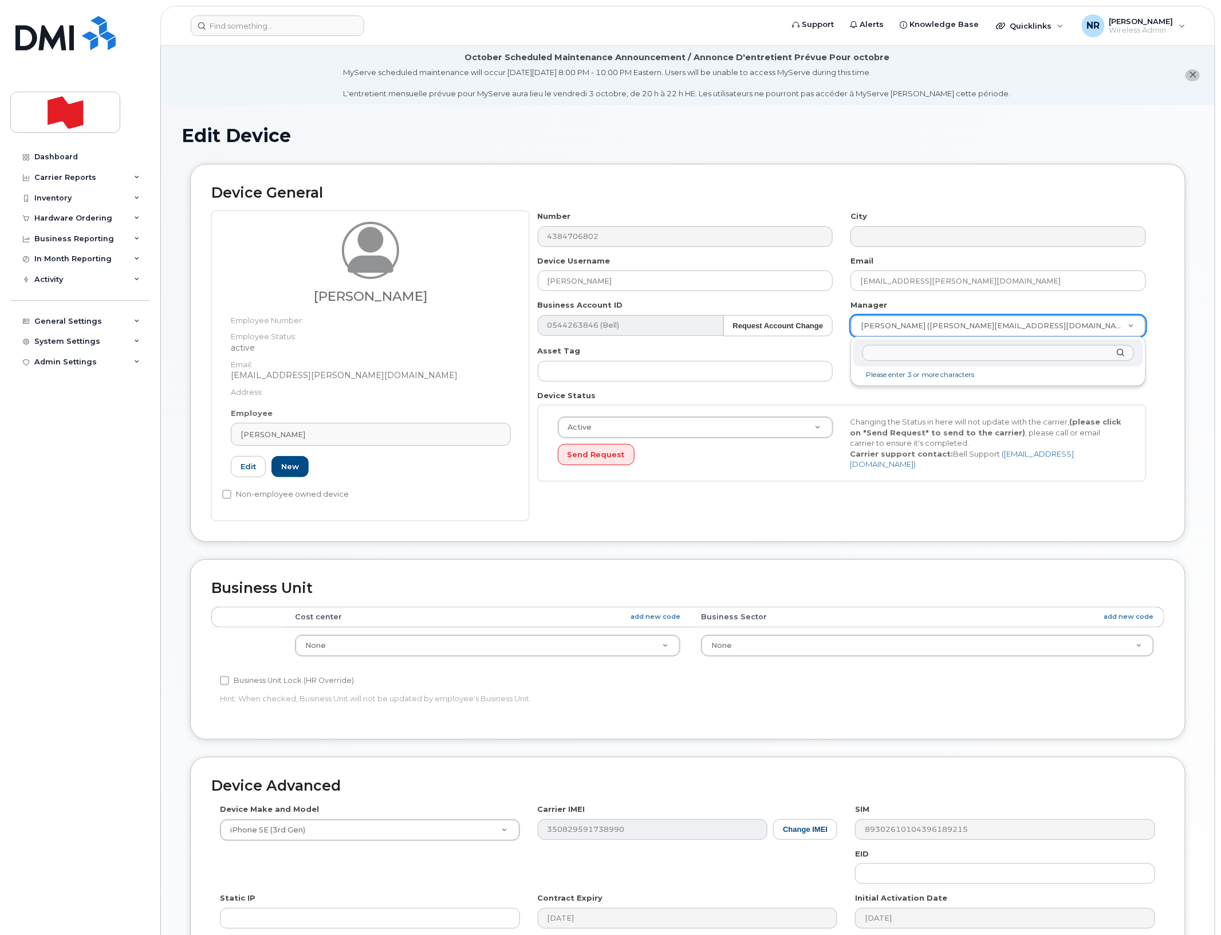
click at [891, 348] on input "text" at bounding box center [998, 353] width 271 height 17
type input "anne-mari"
drag, startPoint x: 921, startPoint y: 348, endPoint x: 823, endPoint y: 353, distance: 98.1
click at [824, 352] on body "Support Alerts Knowledge Base Quicklinks Suspend / Cancel Device Change SIM Car…" at bounding box center [610, 549] width 1221 height 1098
type input "boulanger"
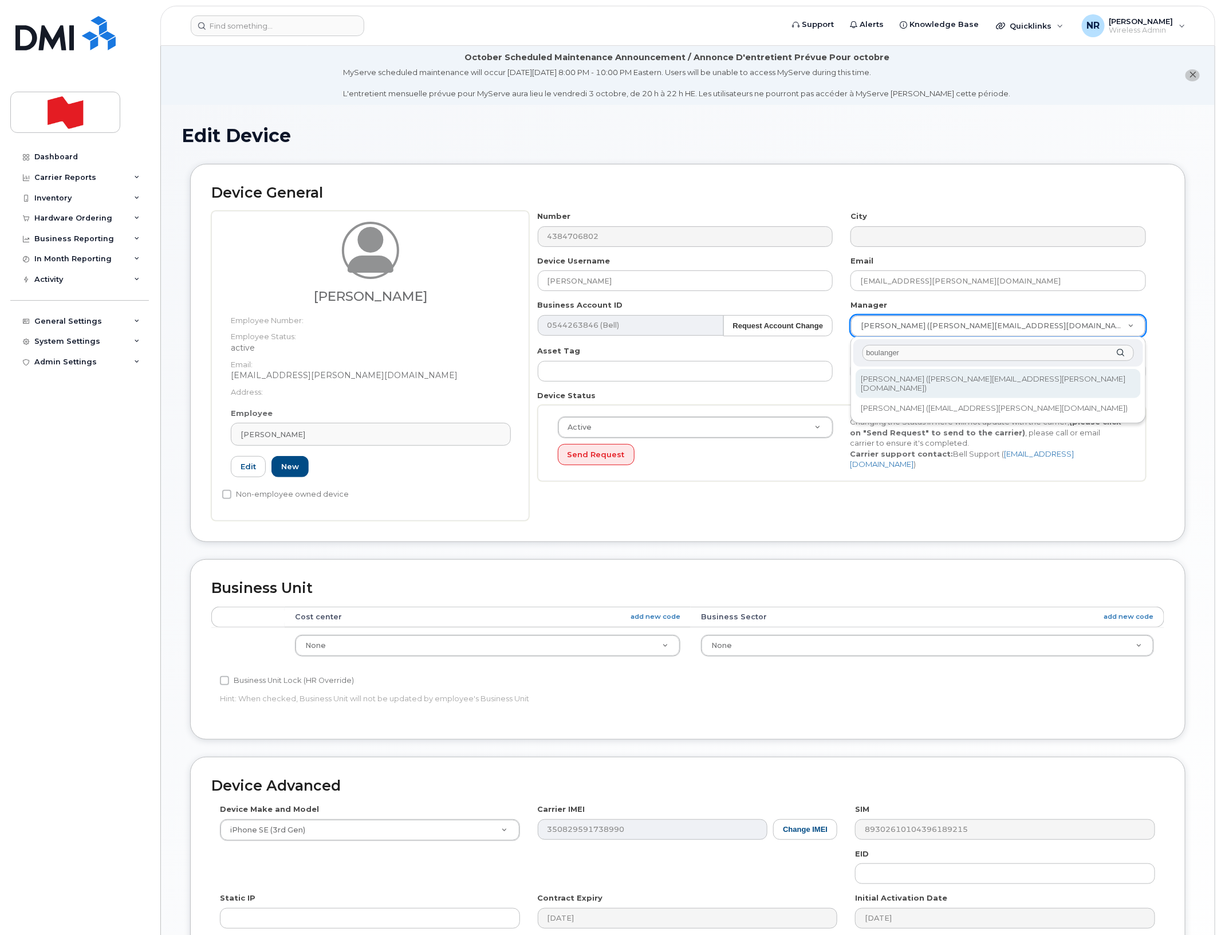
type input "1957518"
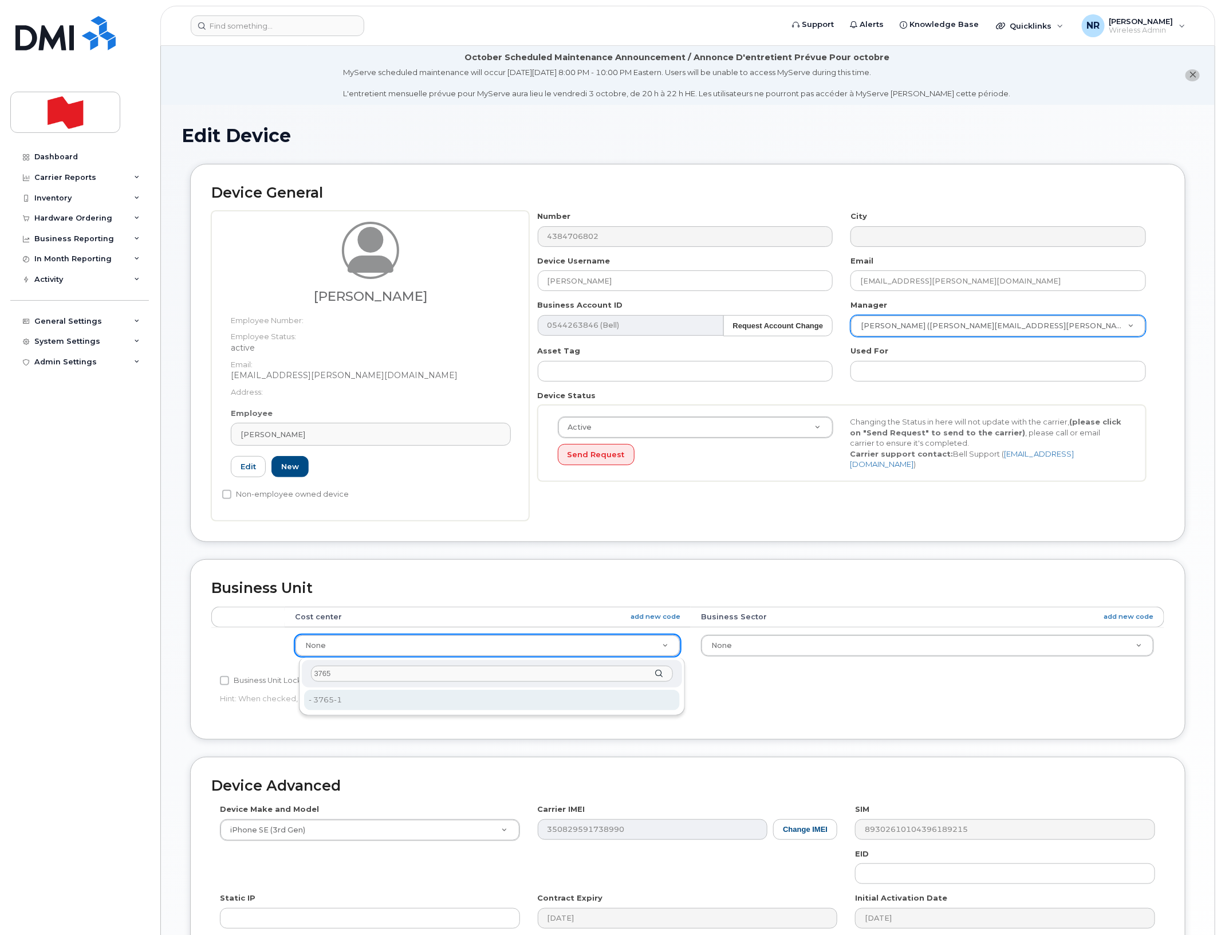
type input "3765"
type input "29621243"
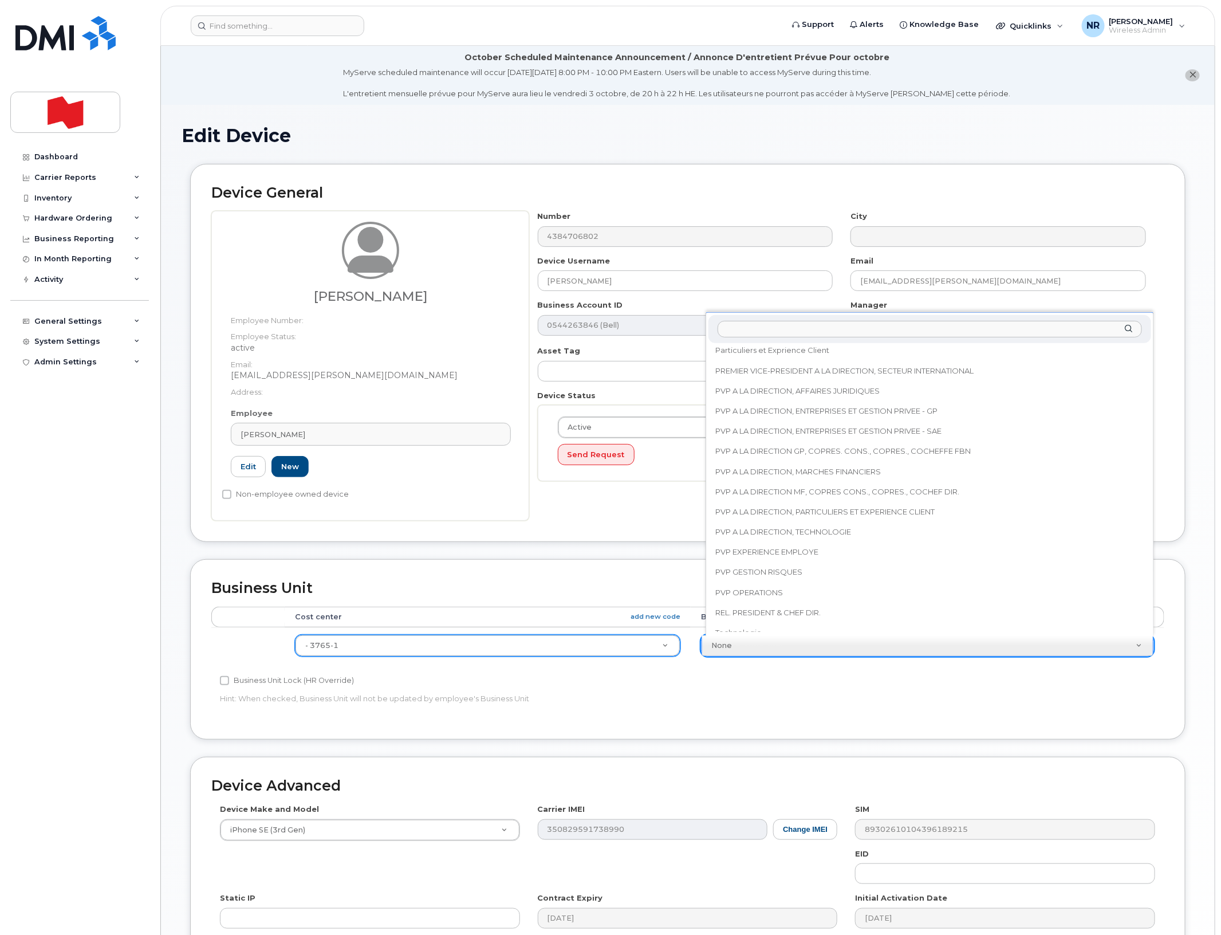
scroll to position [430, 0]
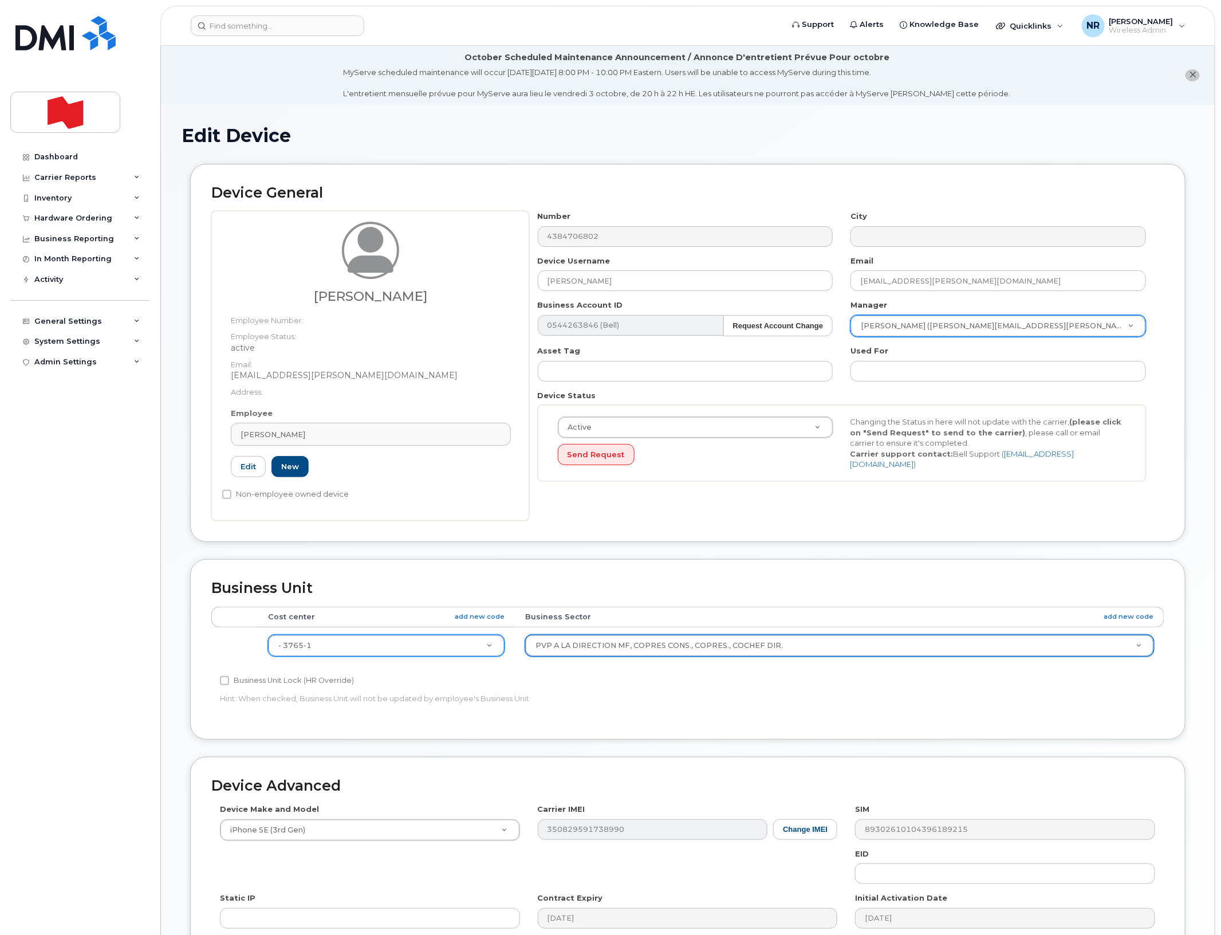
select select "25594327"
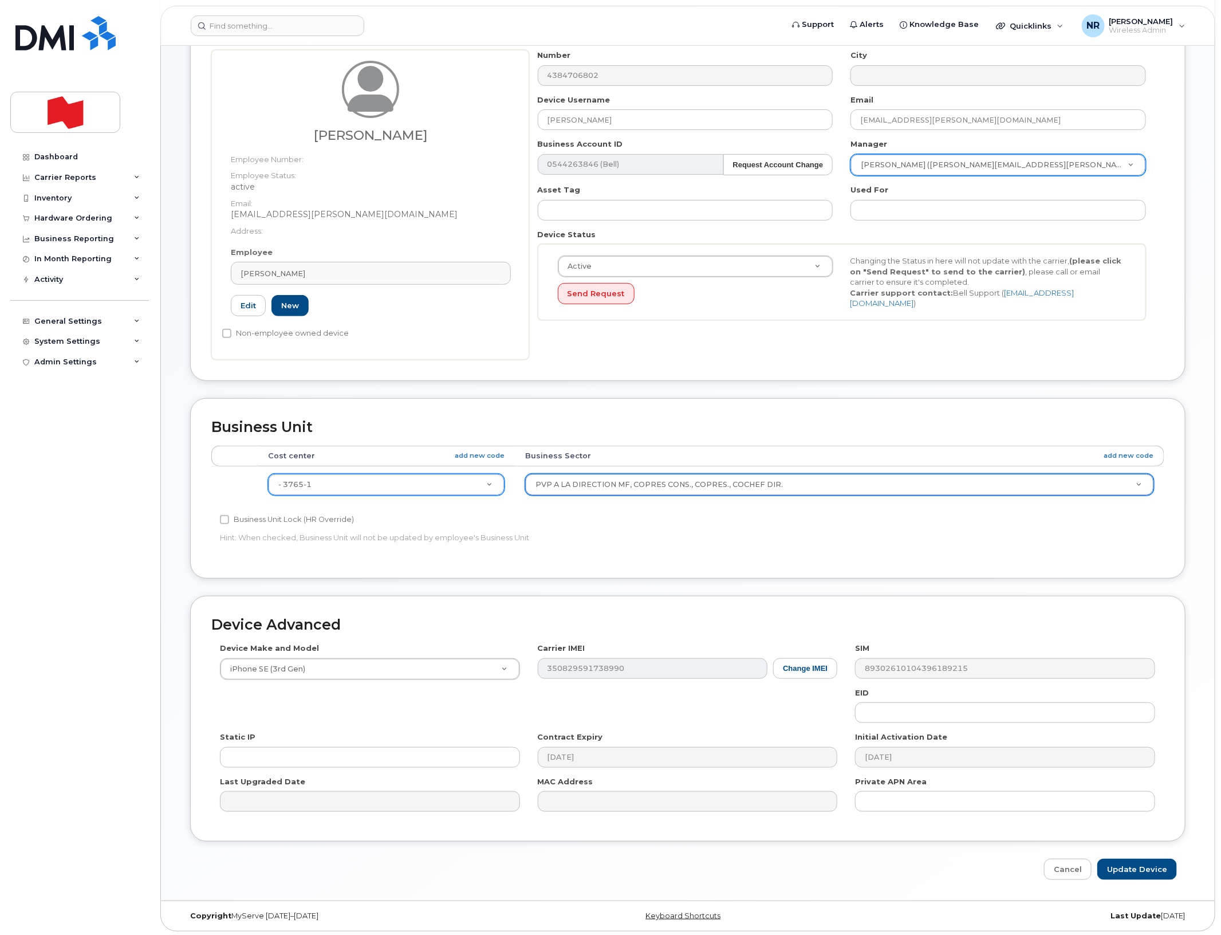
scroll to position [165, 0]
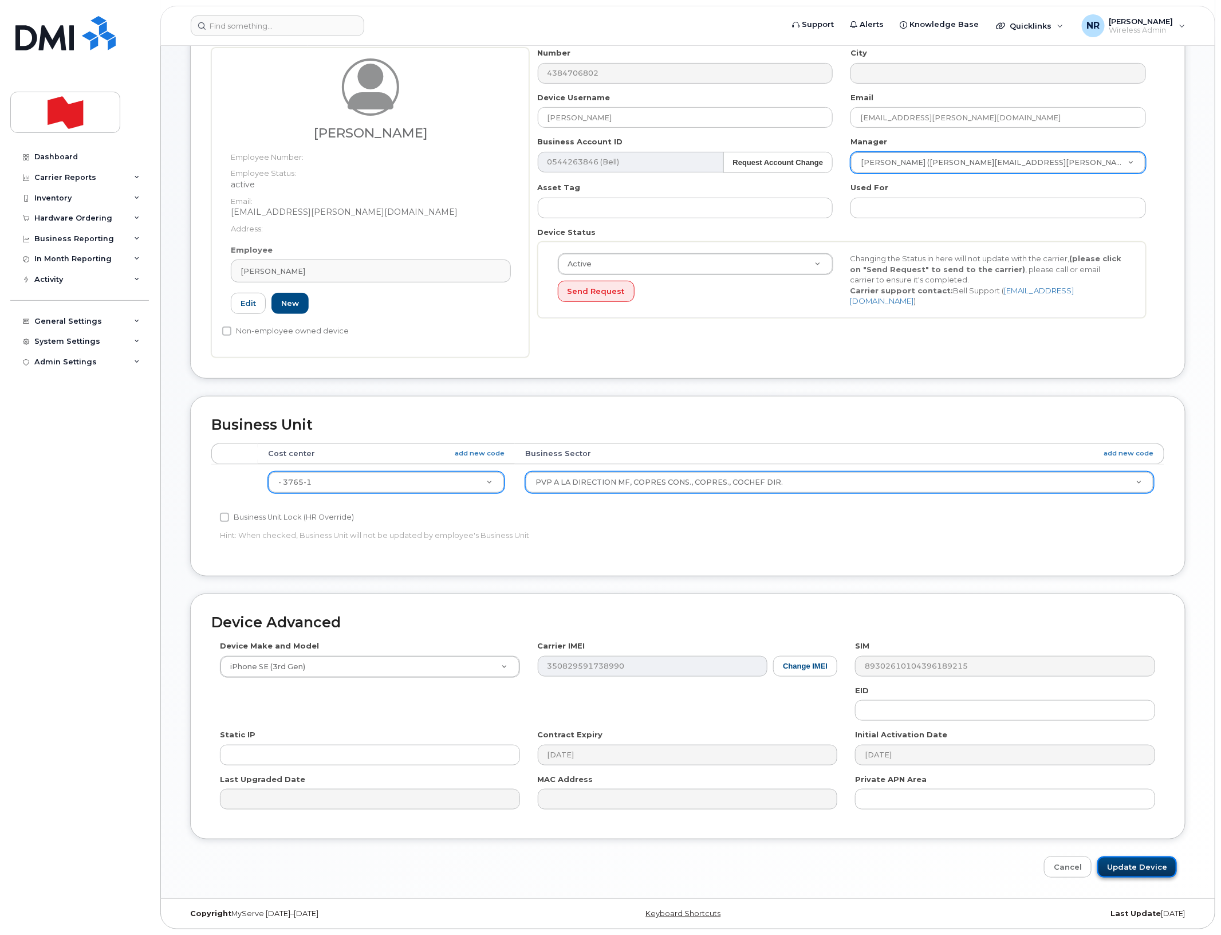
click at [1117, 871] on input "Update Device" at bounding box center [1137, 866] width 80 height 21
type input "Saving..."
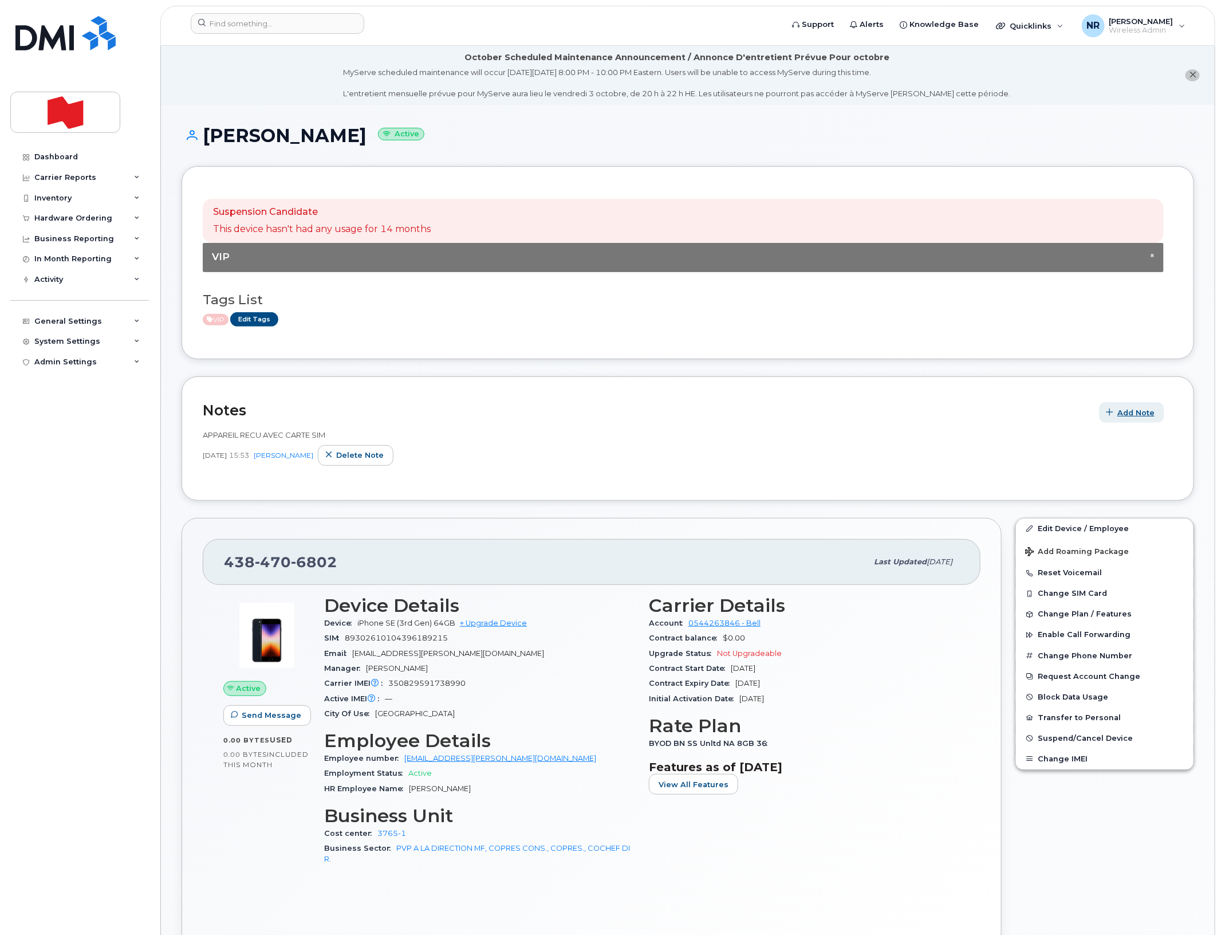
click at [1133, 414] on span "Add Note" at bounding box center [1135, 412] width 37 height 11
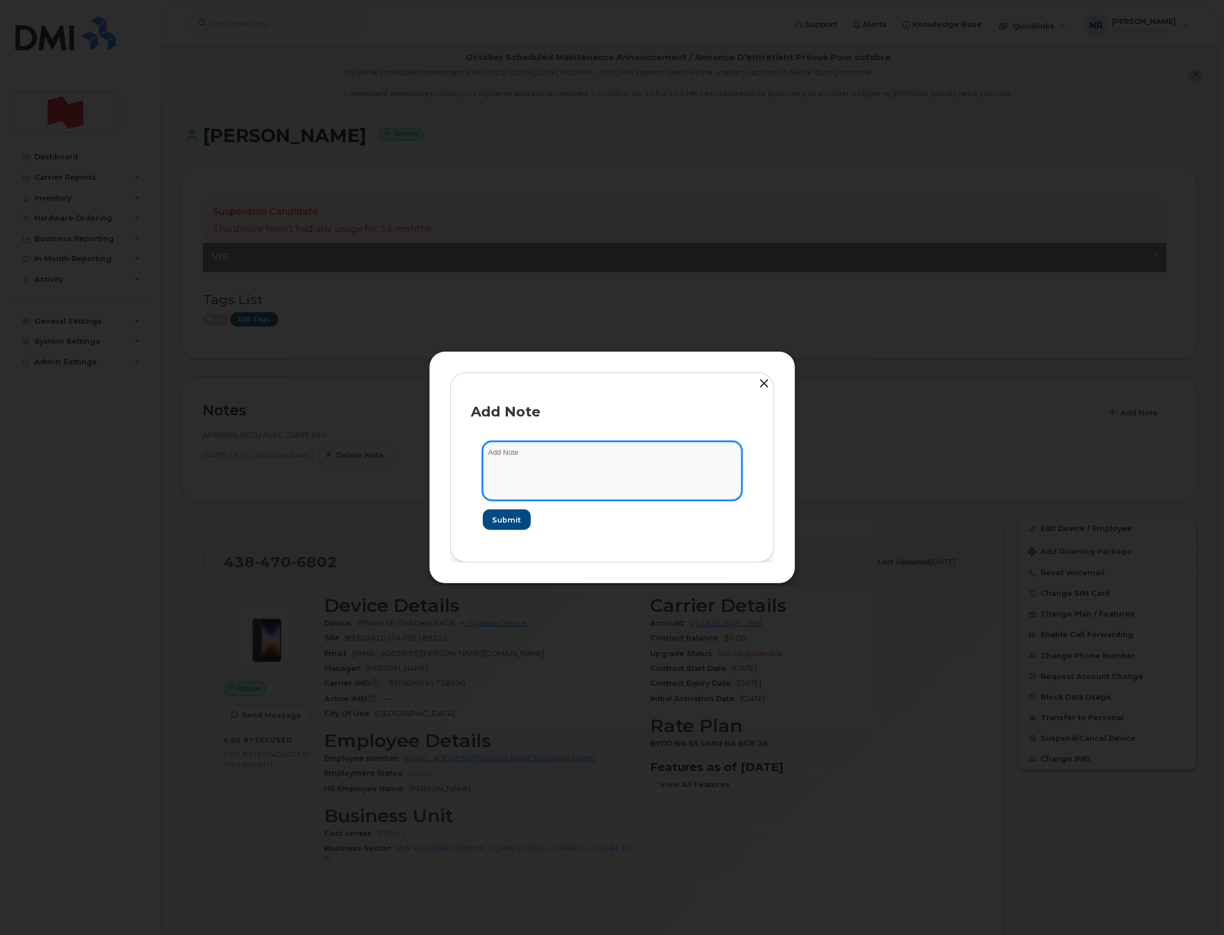
click at [562, 461] on textarea at bounding box center [612, 471] width 259 height 58
type textarea "Ligne réutilisée"
click at [763, 381] on button "button" at bounding box center [764, 384] width 17 height 25
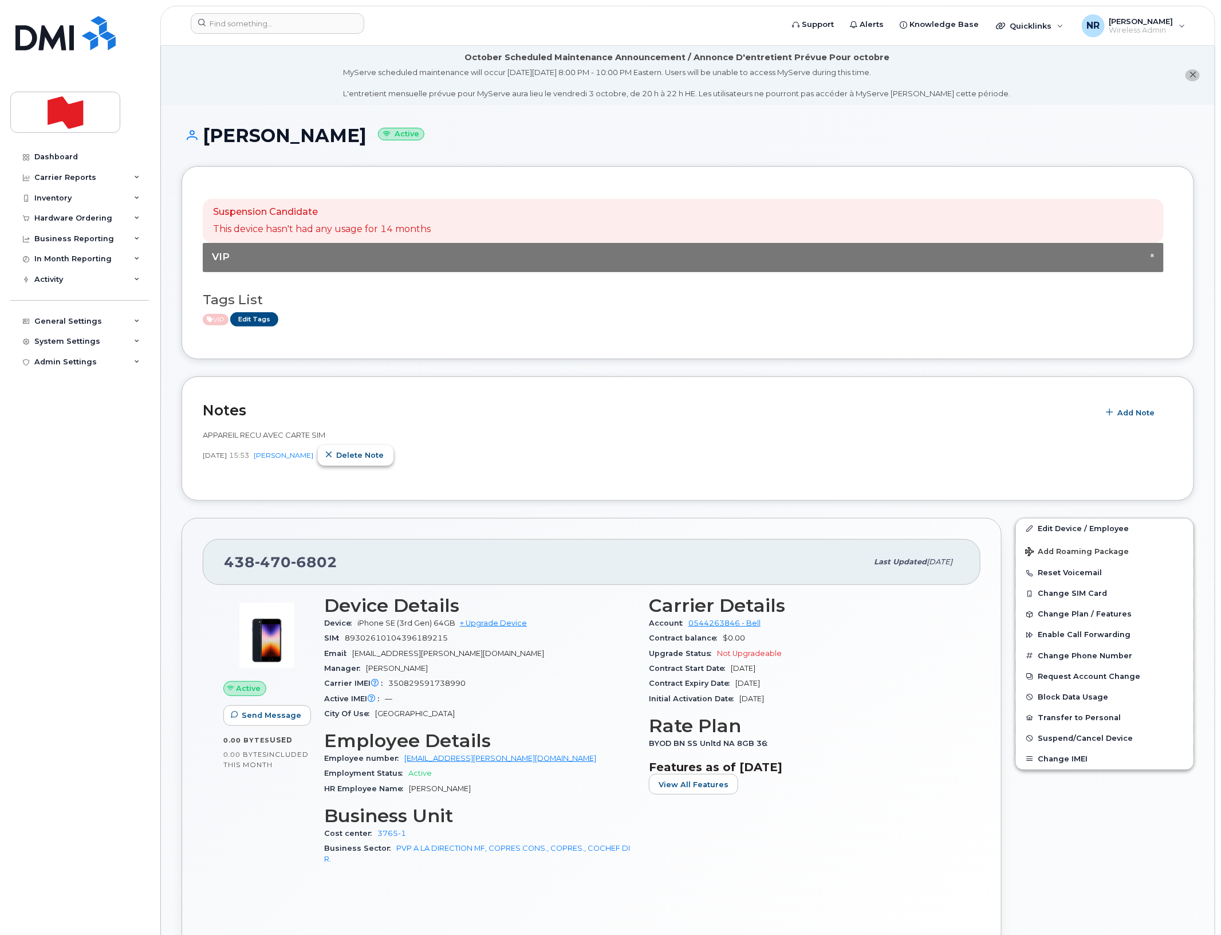
click at [371, 460] on span "Delete note" at bounding box center [360, 455] width 48 height 11
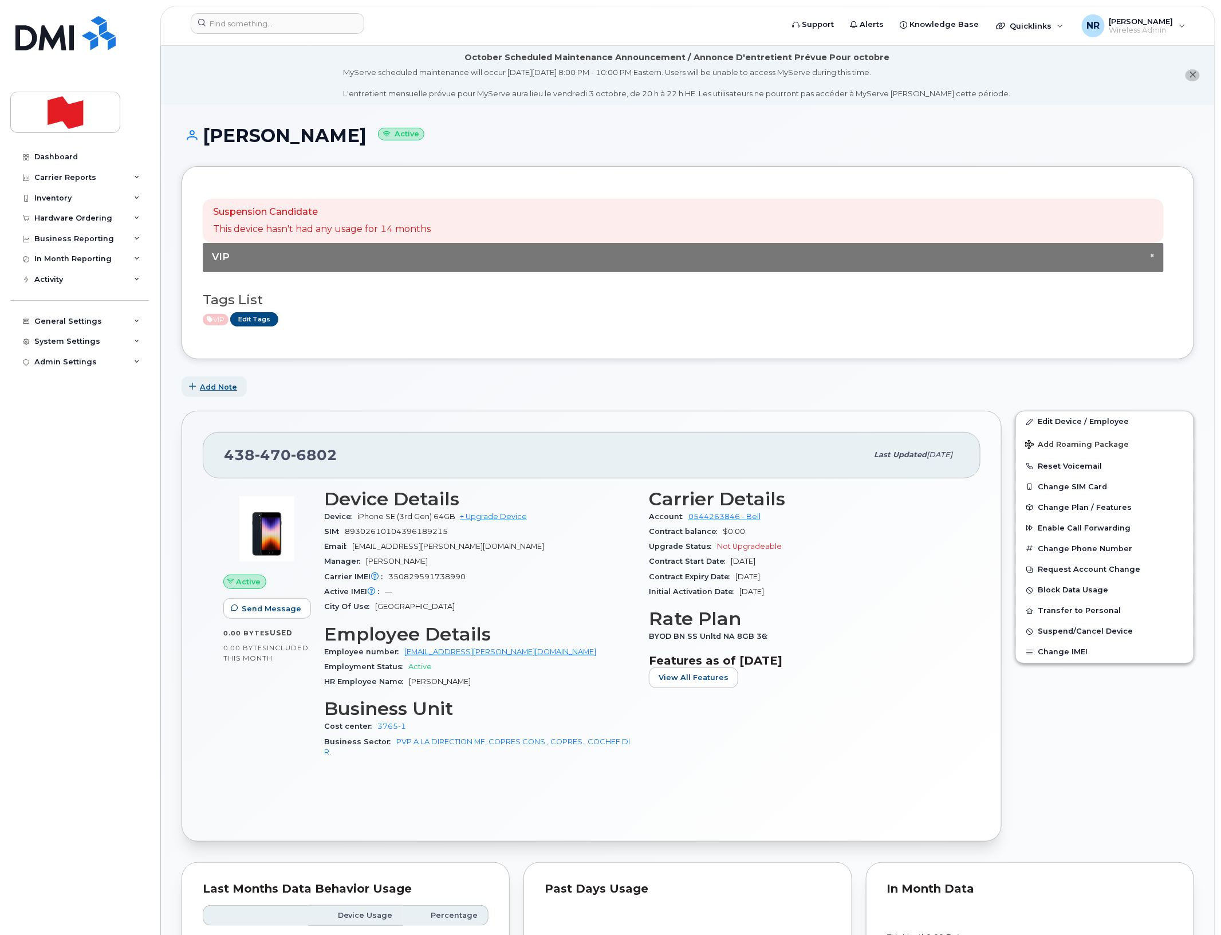
click at [208, 387] on span "Add Note" at bounding box center [218, 386] width 37 height 11
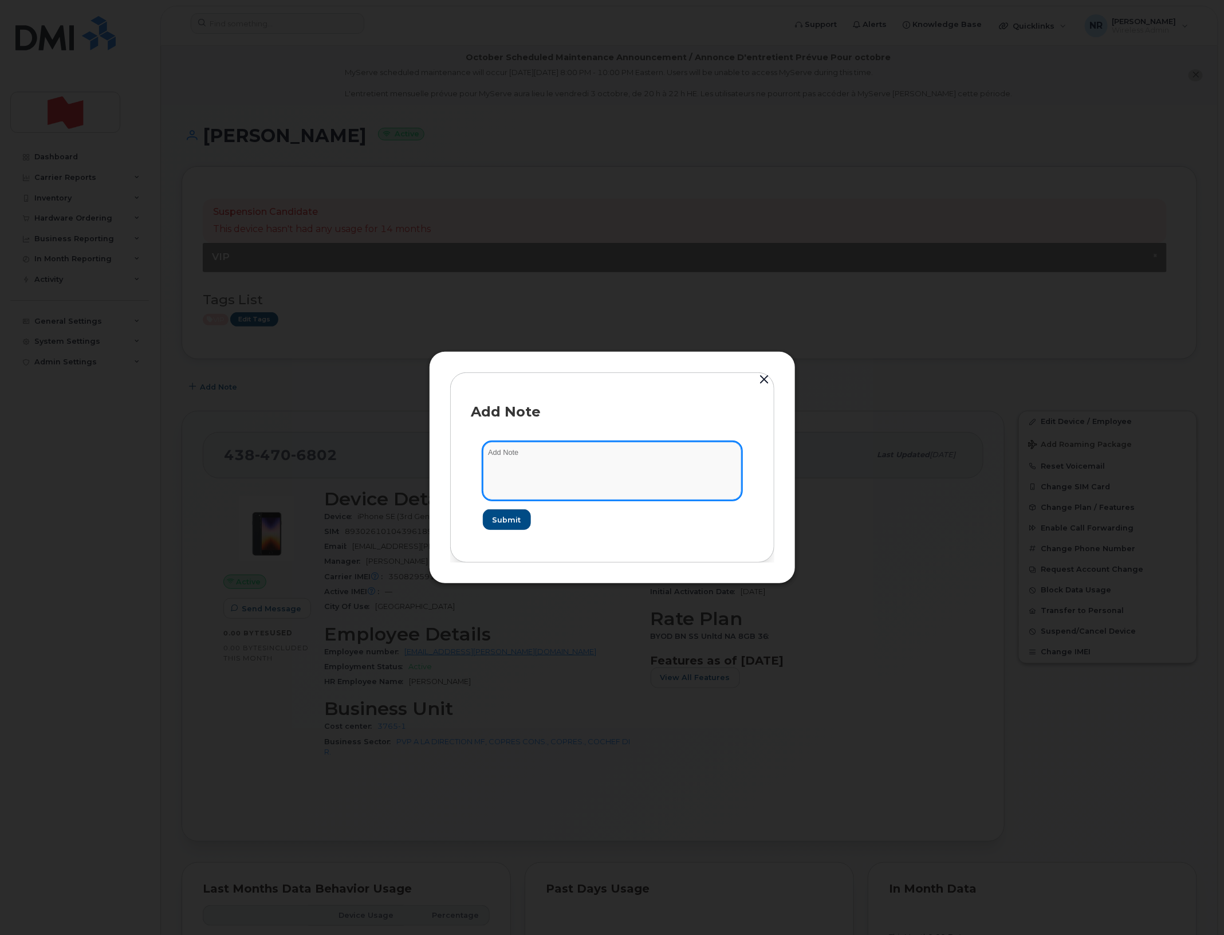
click at [505, 454] on textarea at bounding box center [612, 471] width 259 height 58
type textarea "Ligne réutilisée - 23 sept."
click at [502, 516] on span "Submit" at bounding box center [506, 519] width 29 height 11
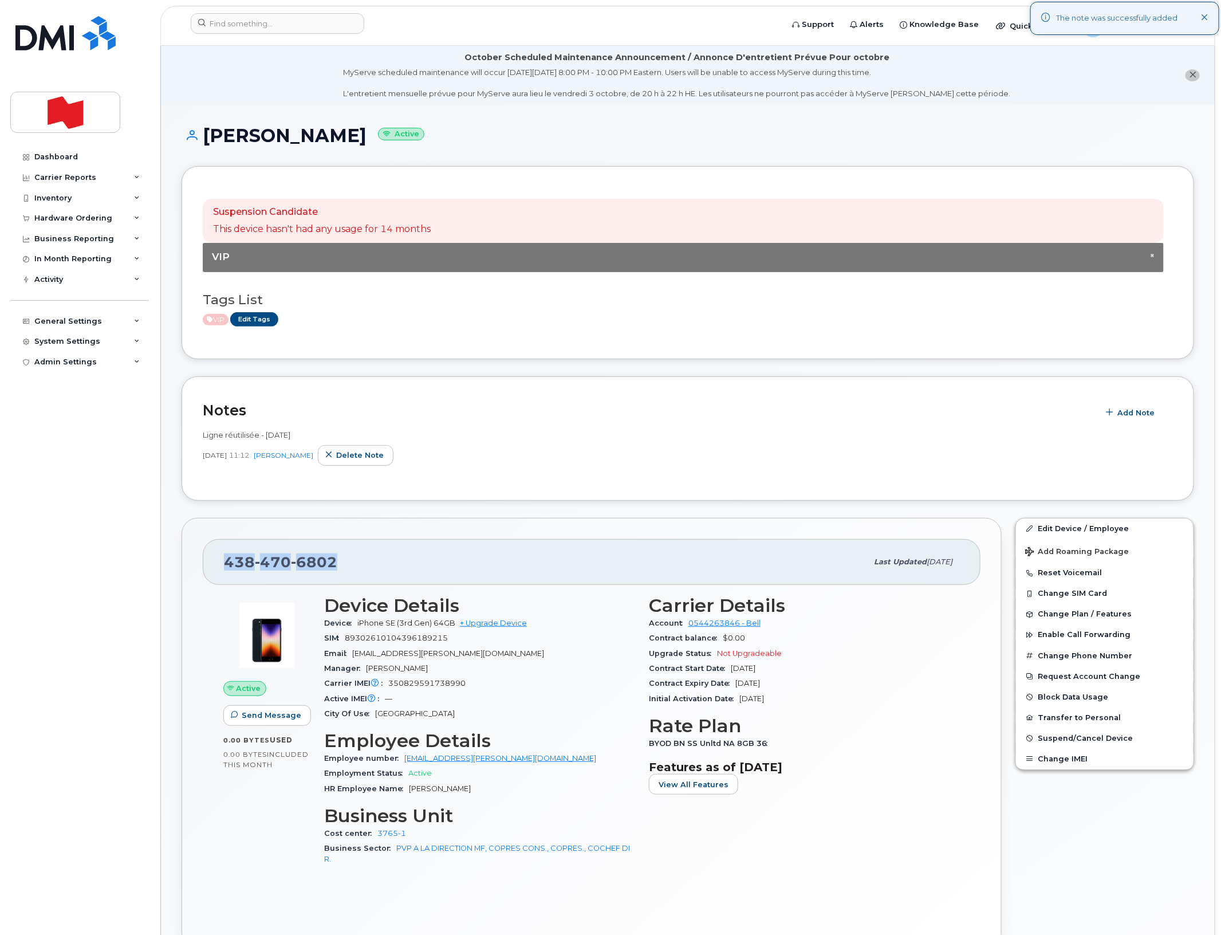
drag, startPoint x: 382, startPoint y: 556, endPoint x: 218, endPoint y: 570, distance: 164.4
click at [218, 570] on div "438 470 6802 Last updated Sep 23, 2025" at bounding box center [592, 562] width 778 height 46
copy span "438 470 6802"
click at [37, 199] on div "Inventory" at bounding box center [52, 198] width 37 height 9
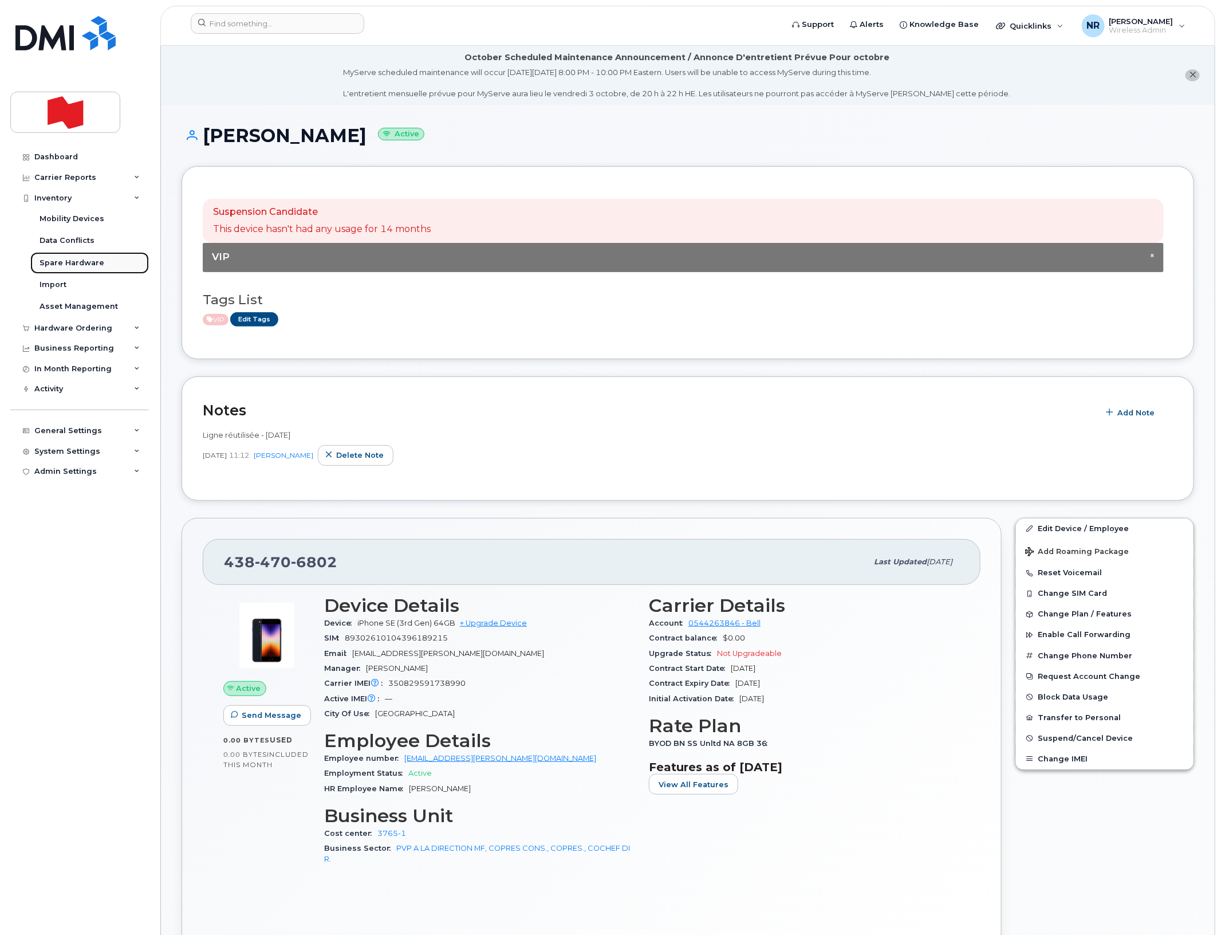
click at [61, 261] on div "Spare Hardware" at bounding box center [72, 263] width 65 height 10
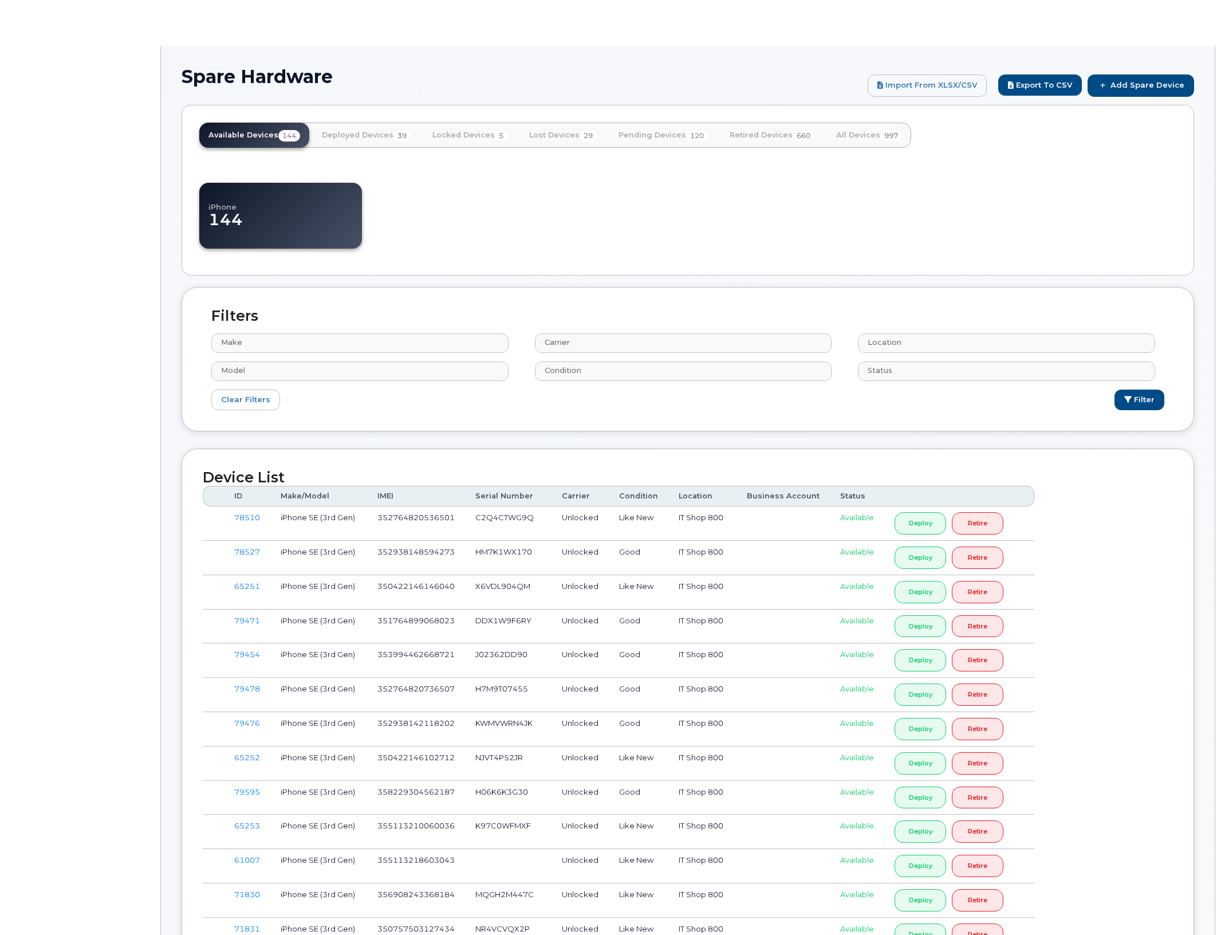
select select
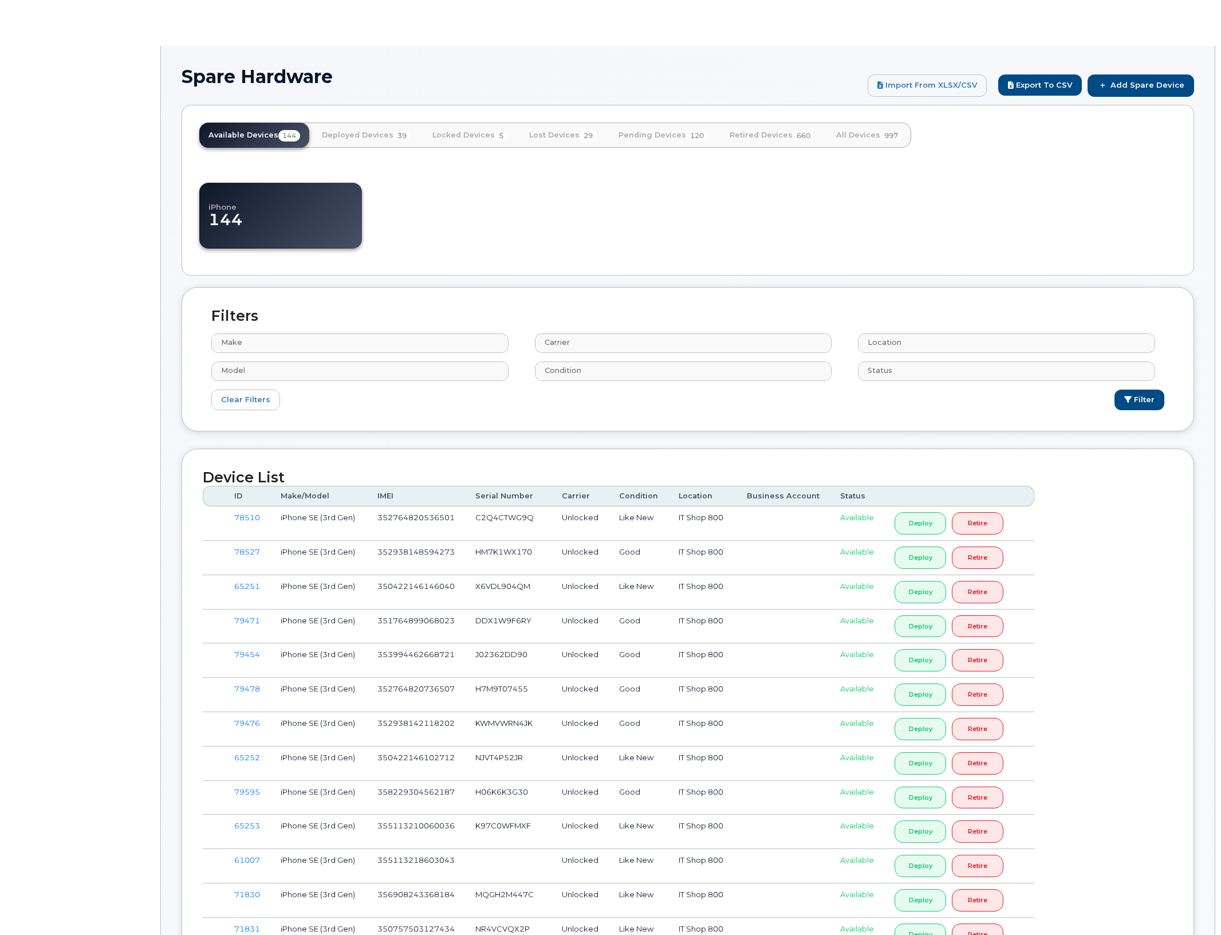
select select
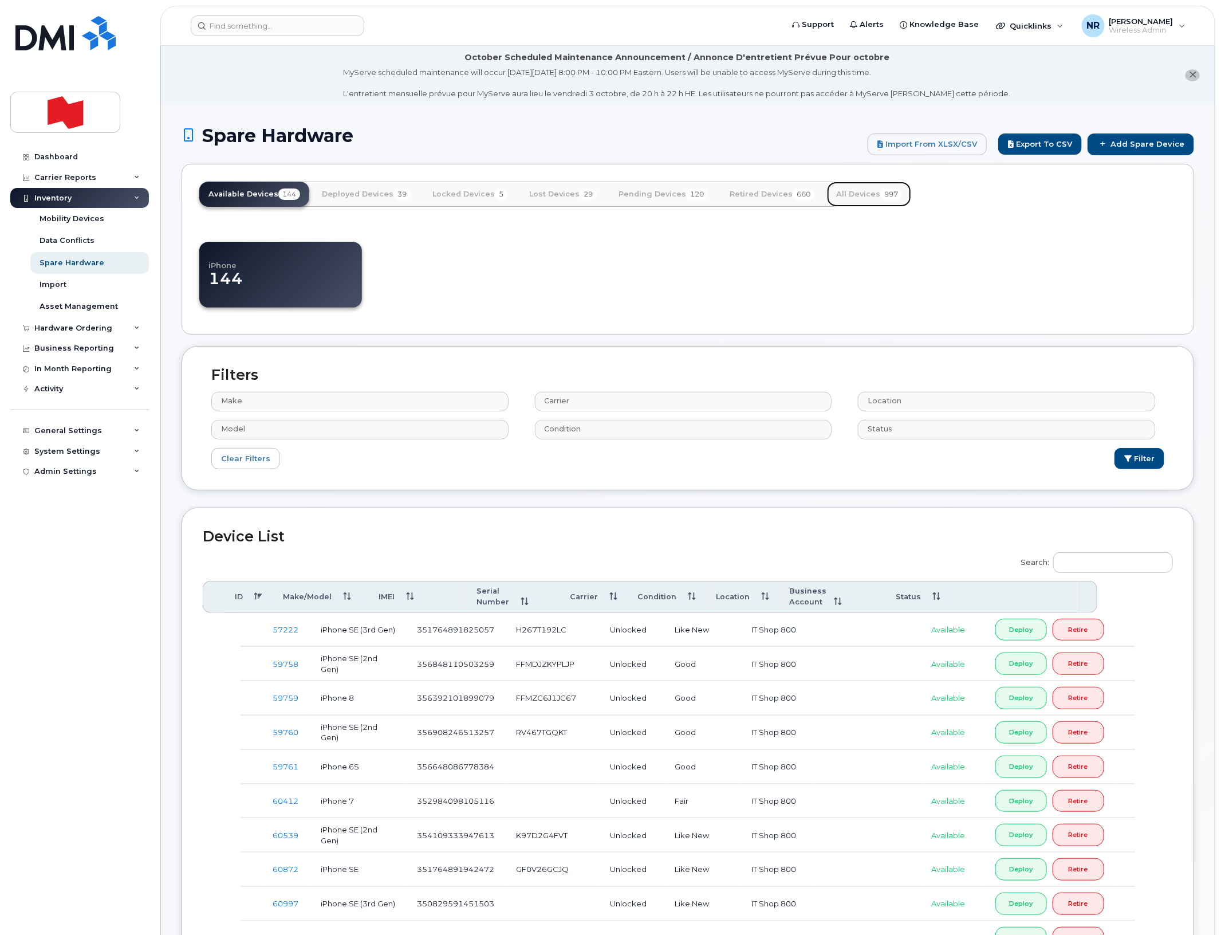
click at [858, 191] on link "All Devices 997" at bounding box center [869, 194] width 84 height 25
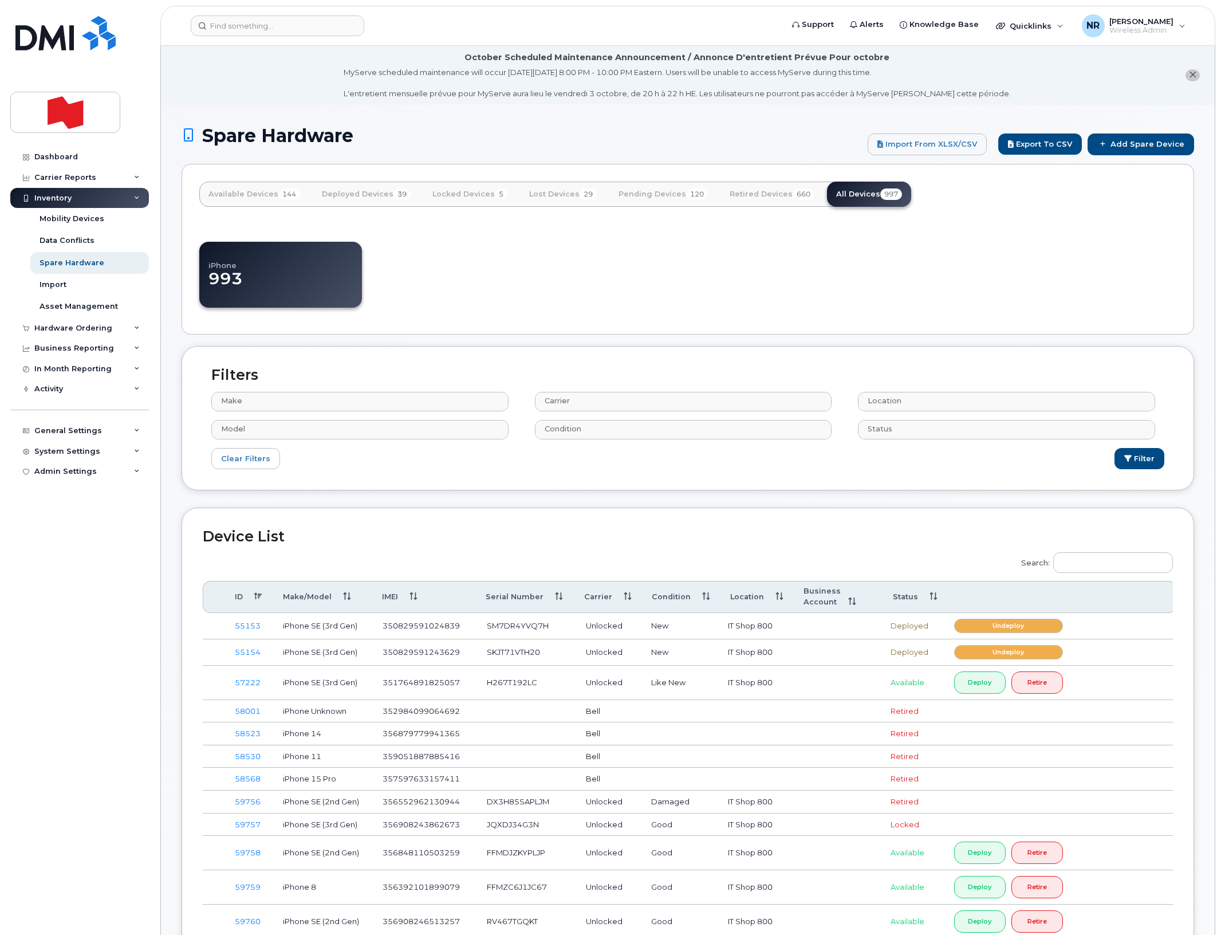
select select
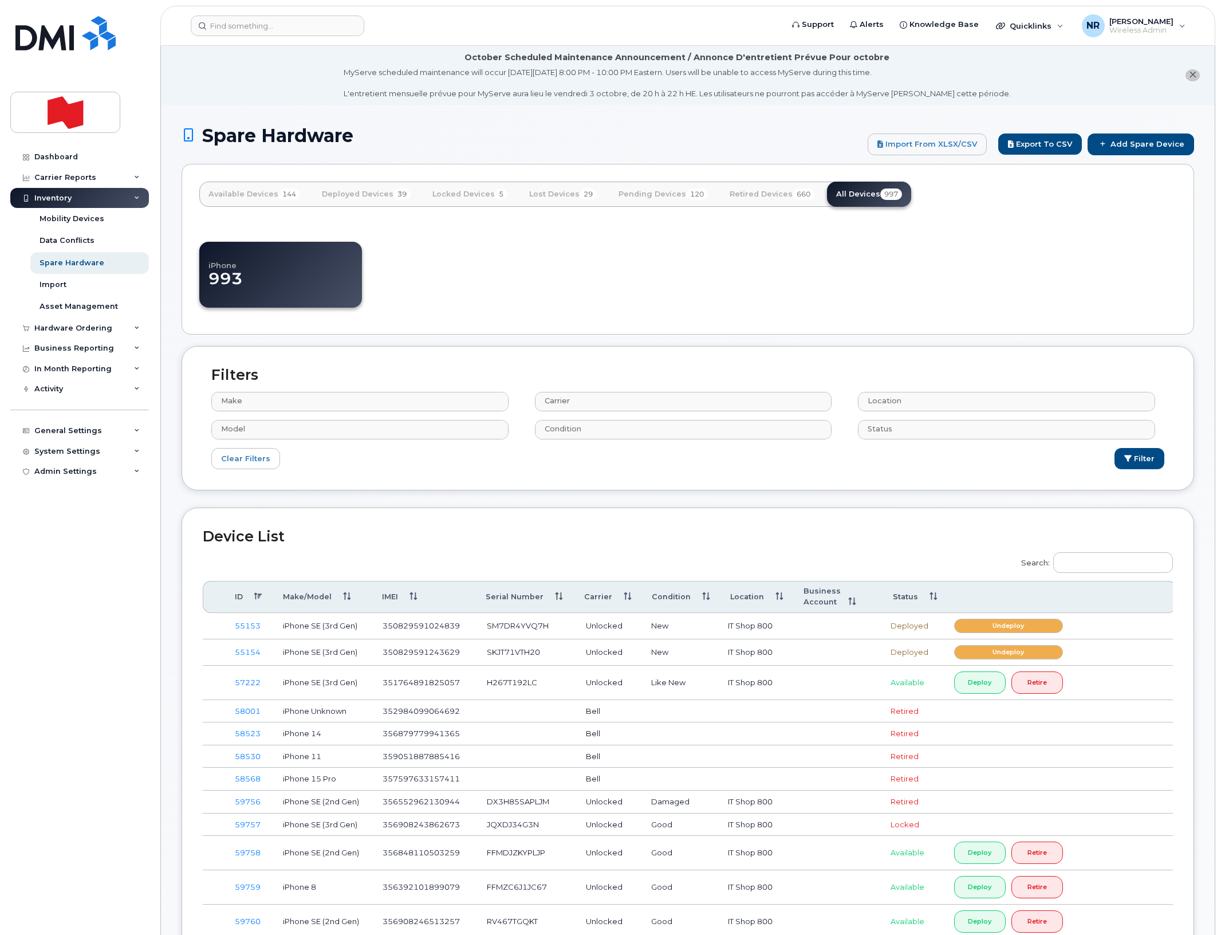
select select
click at [1055, 139] on button "Export to CSV" at bounding box center [1040, 143] width 84 height 21
